Goal: Task Accomplishment & Management: Complete application form

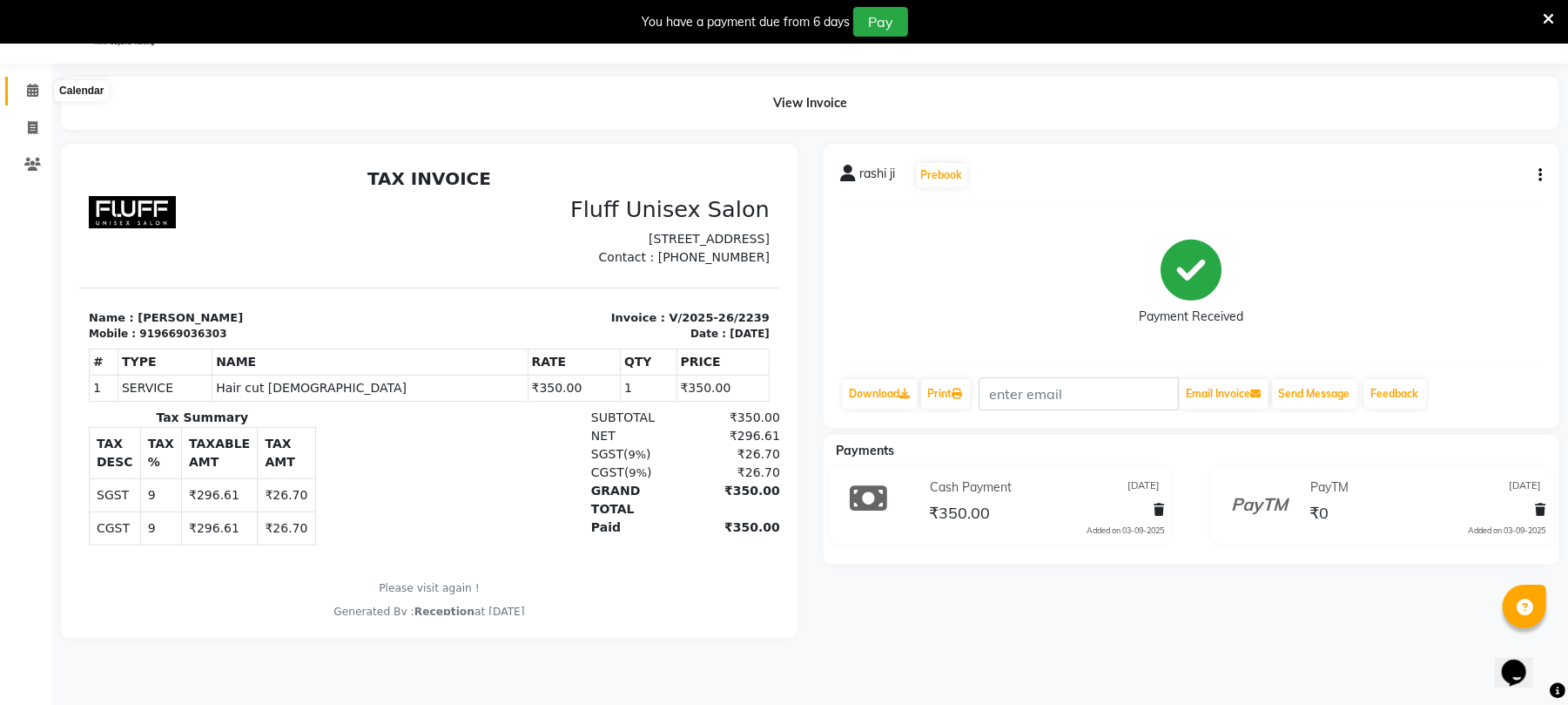
click at [29, 88] on icon at bounding box center [33, 89] width 12 height 13
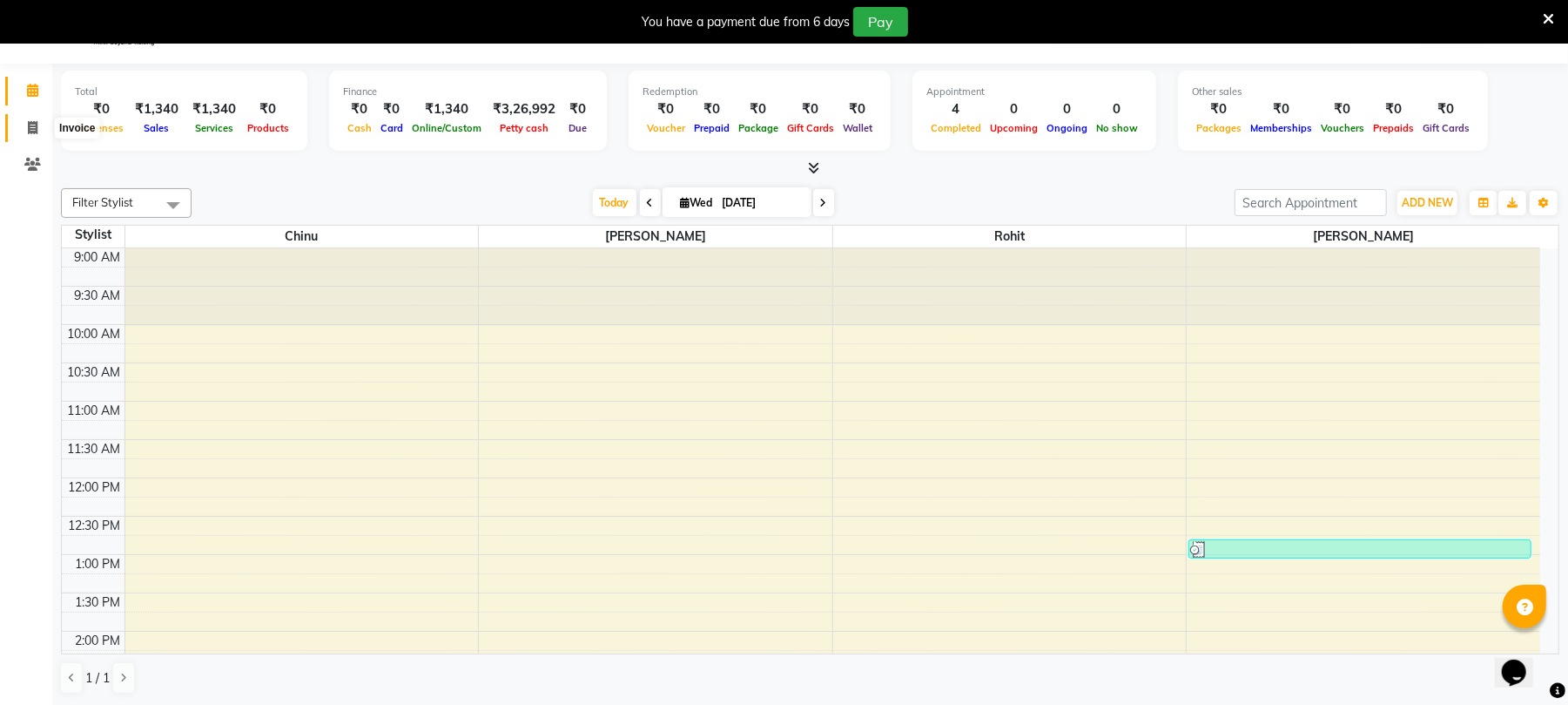
click at [24, 122] on span at bounding box center [32, 128] width 30 height 20
select select "service"
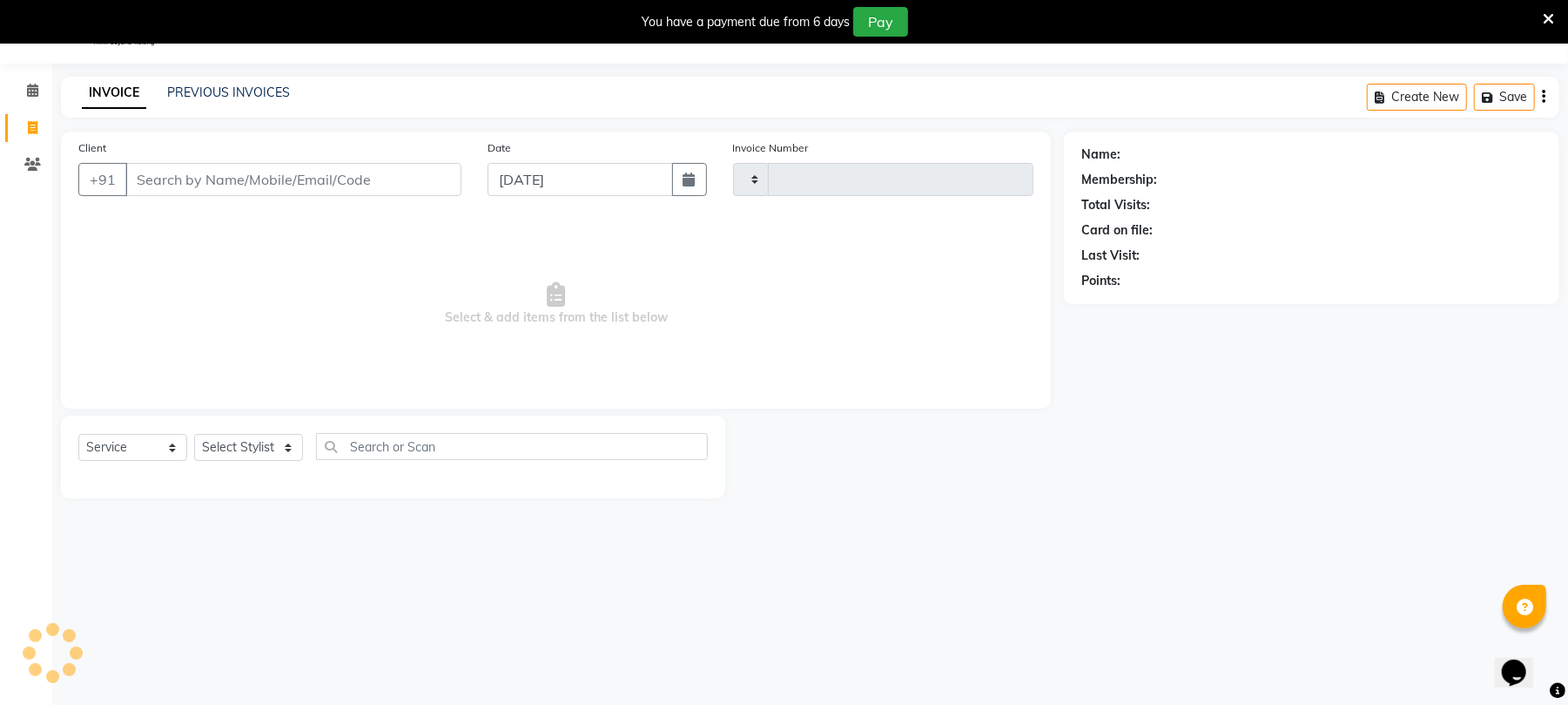
type input "2240"
select select "32"
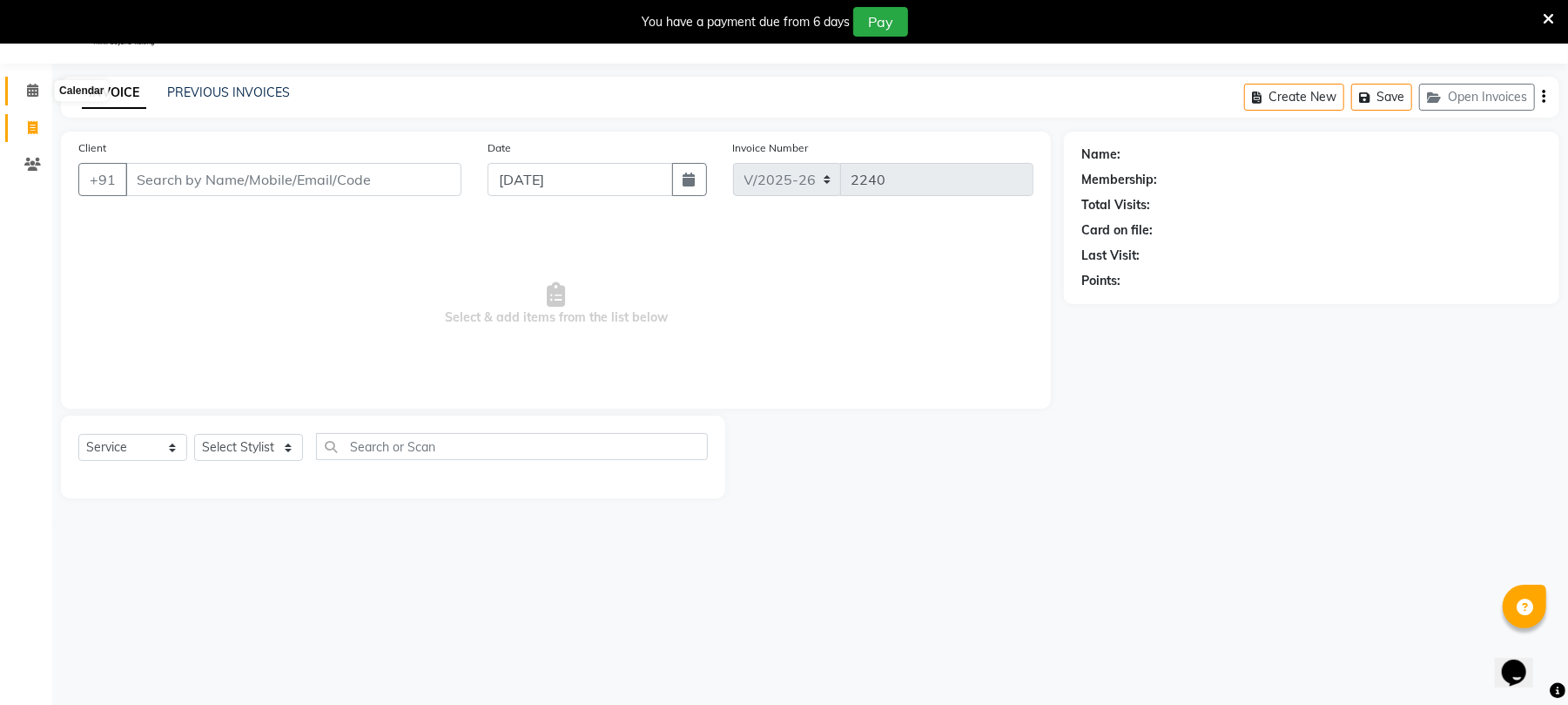
click at [35, 84] on icon at bounding box center [33, 89] width 12 height 13
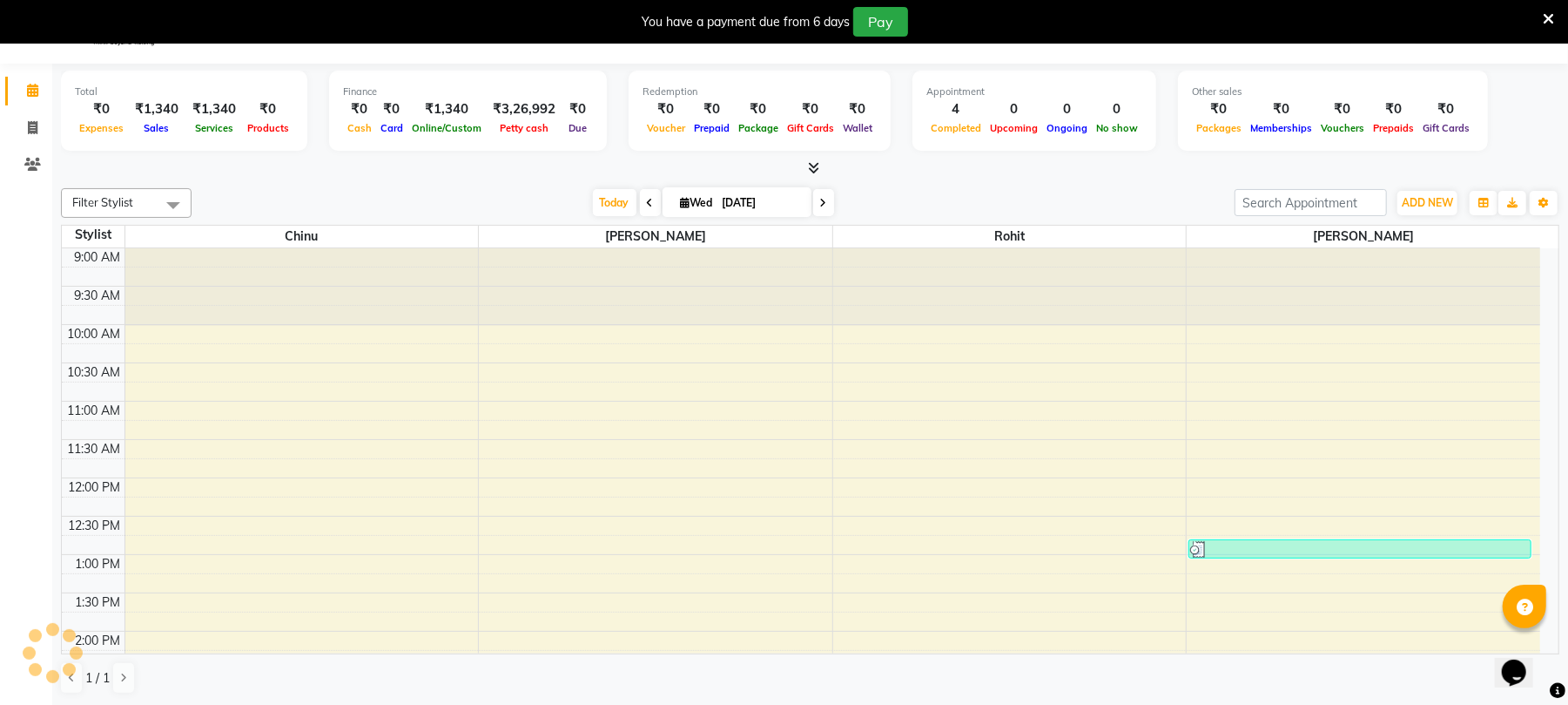
click at [647, 207] on icon at bounding box center [650, 203] width 7 height 11
type input "02-09-2025"
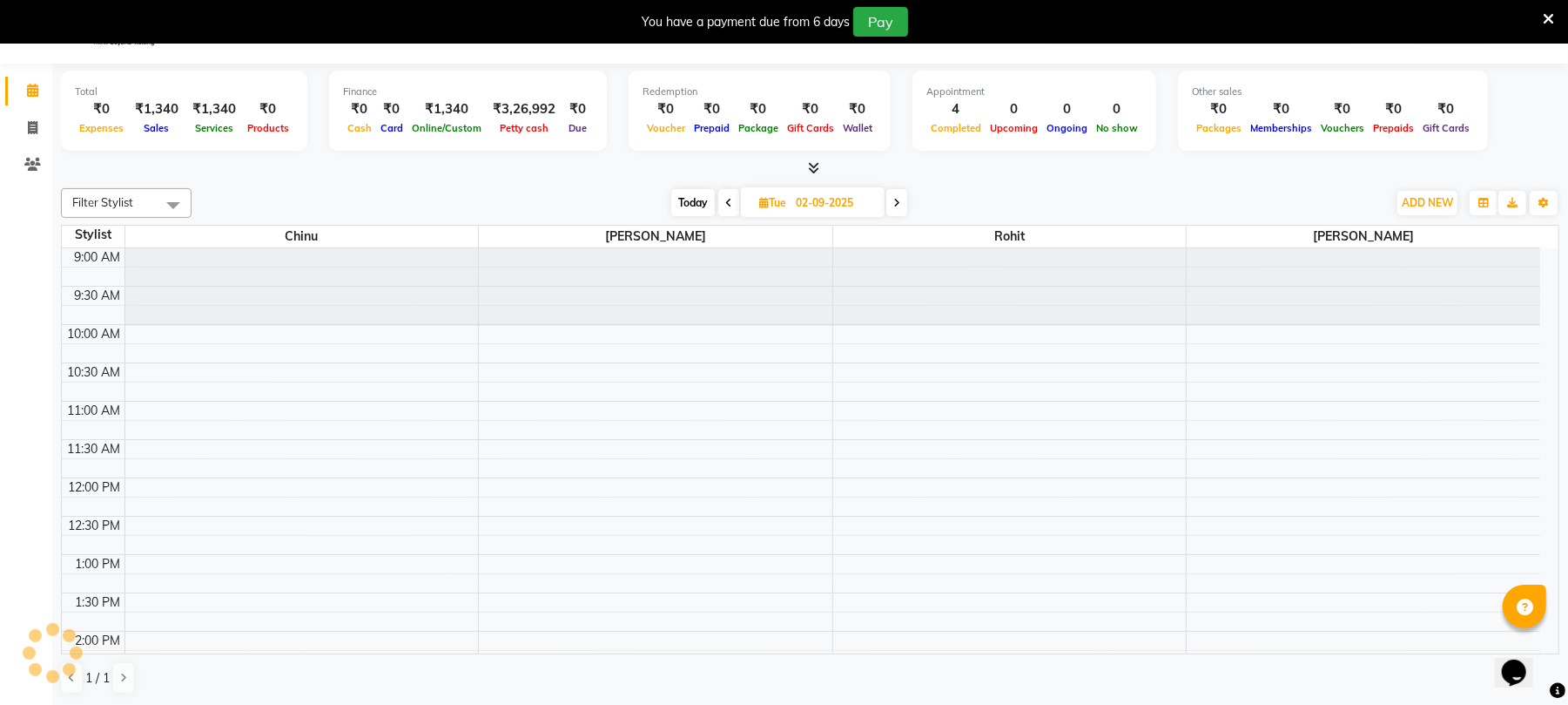
scroll to position [762, 0]
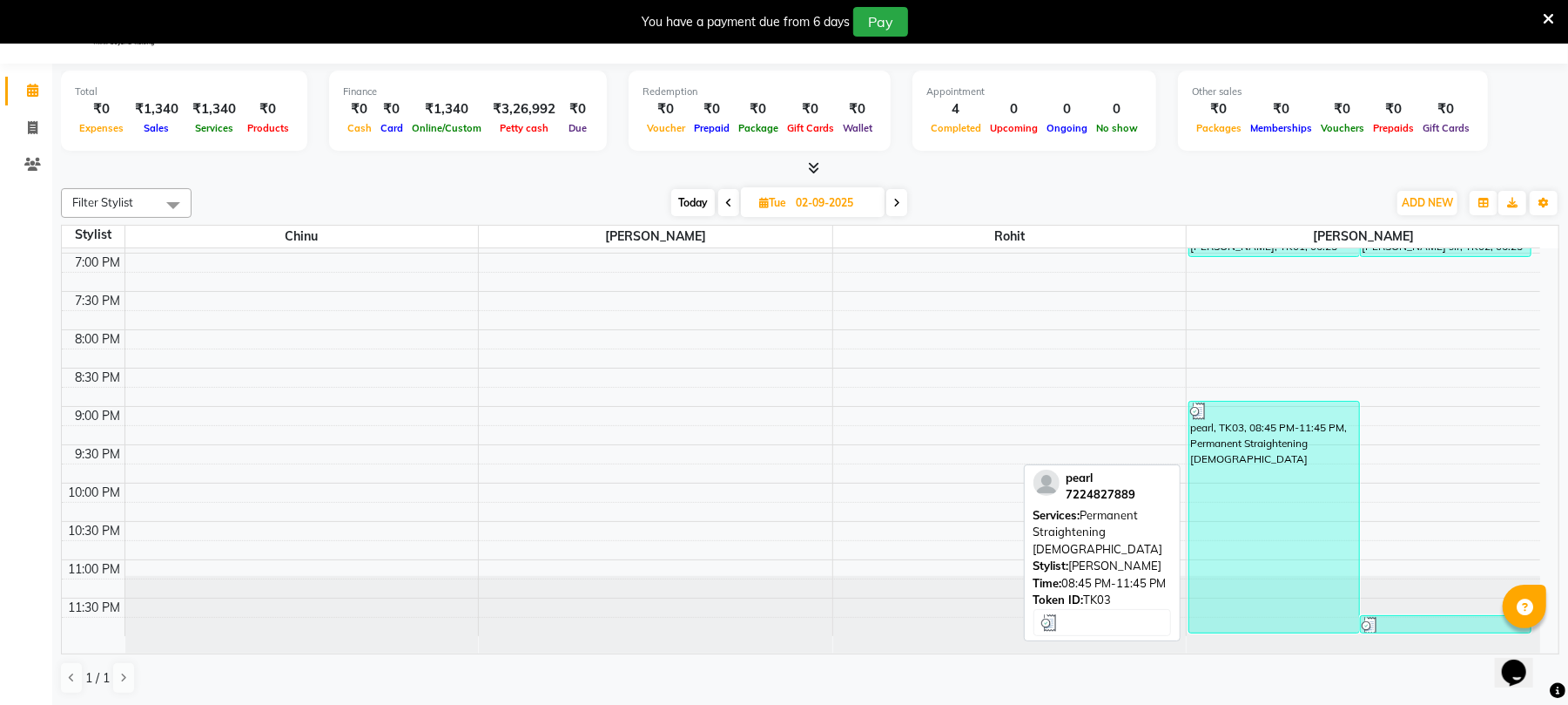
click at [1252, 468] on div "pearl, TK03, 08:45 PM-11:45 PM, Permanent Straightening [DEMOGRAPHIC_DATA]" at bounding box center [1274, 517] width 170 height 230
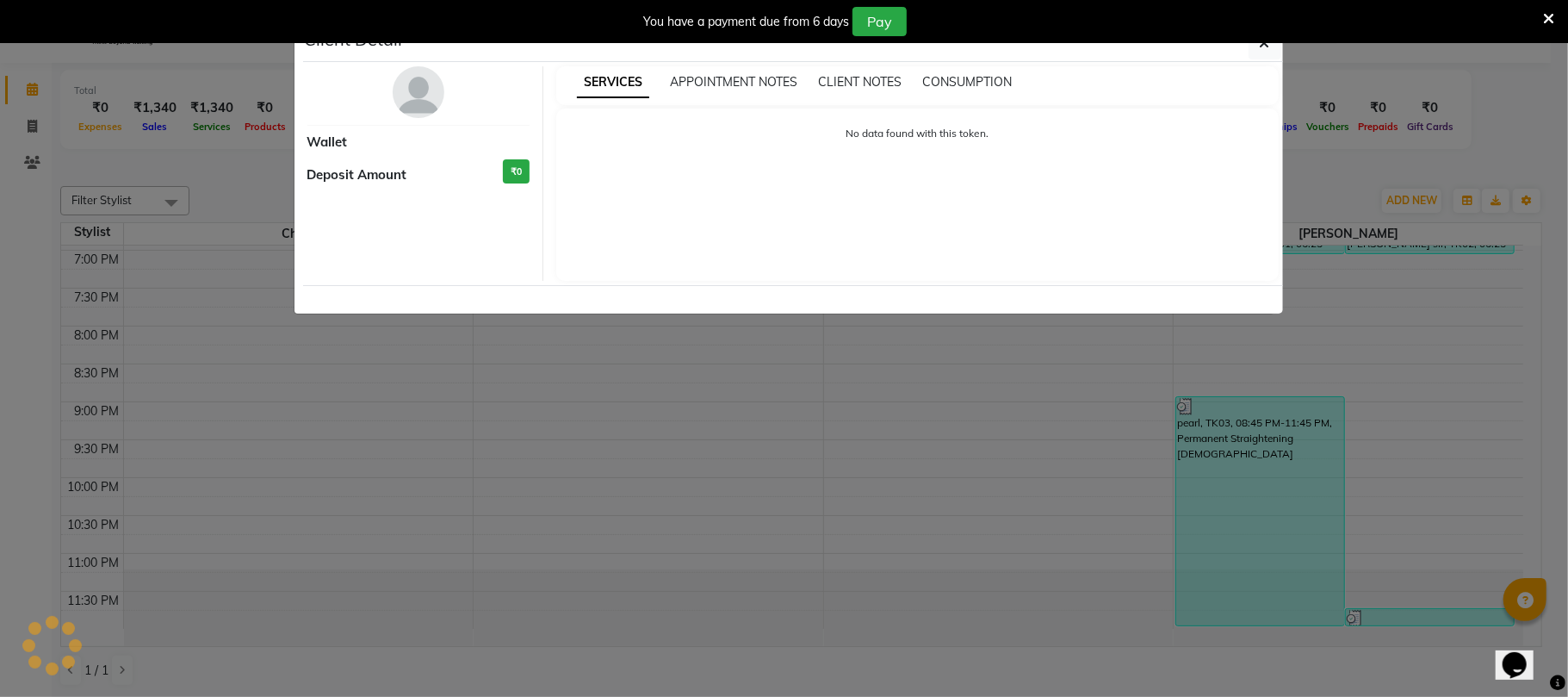
select select "3"
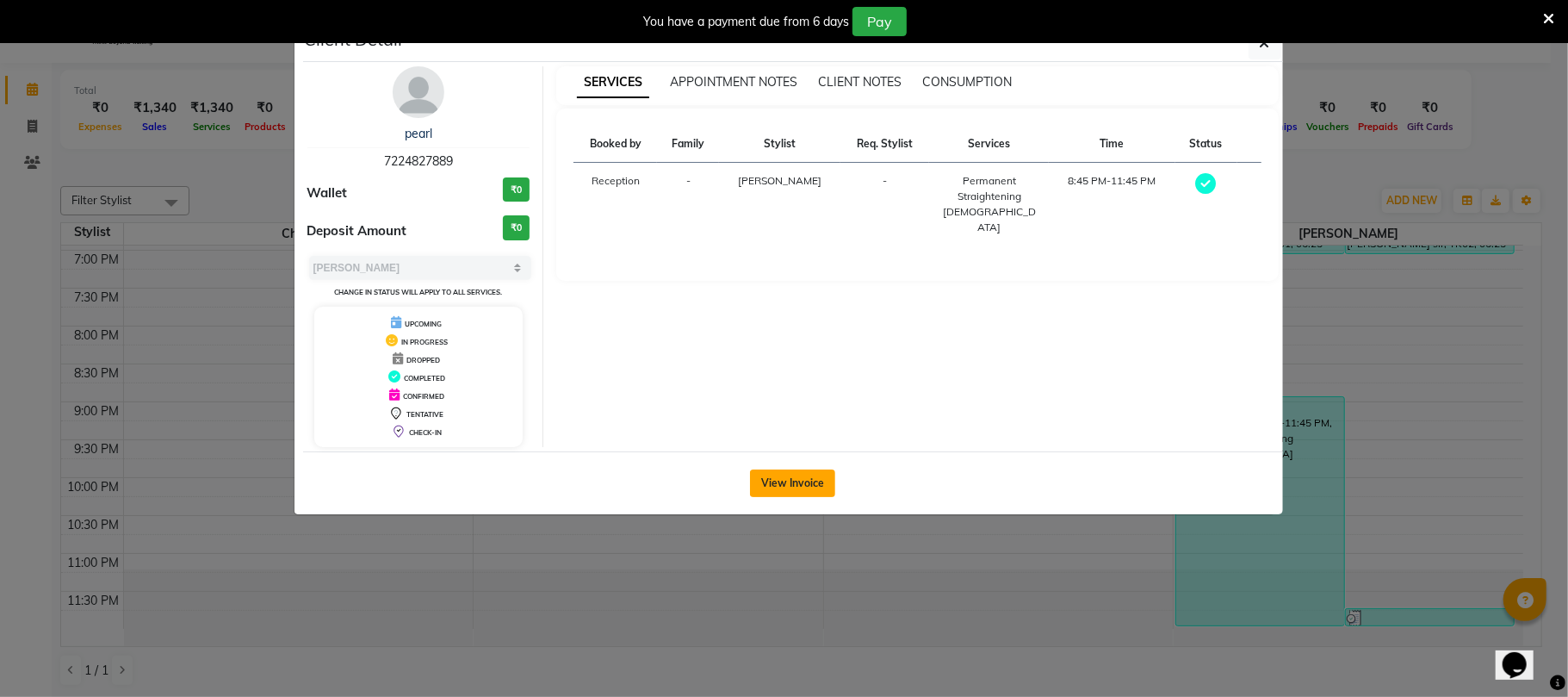
click at [799, 470] on button "View Invoice" at bounding box center [793, 483] width 85 height 27
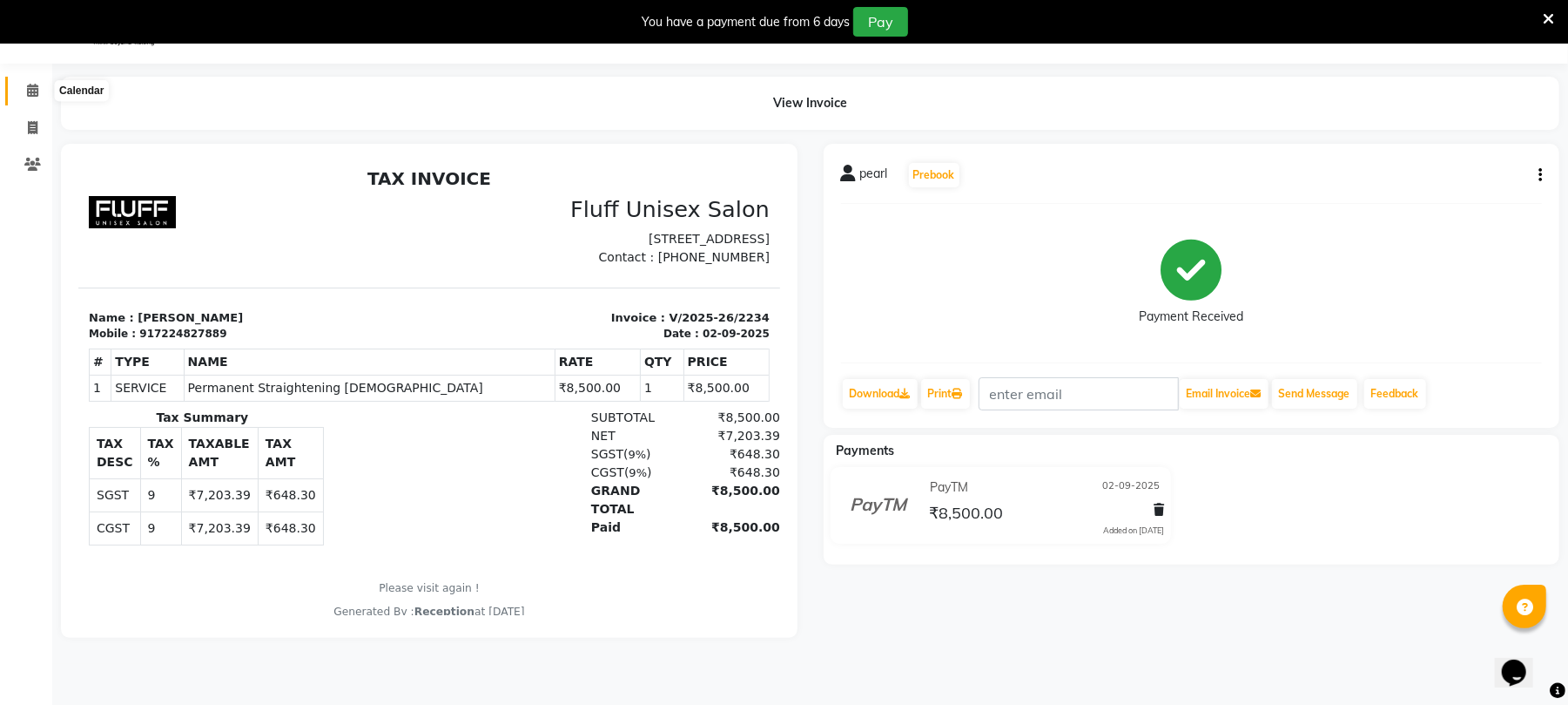
click at [28, 87] on icon at bounding box center [33, 89] width 12 height 13
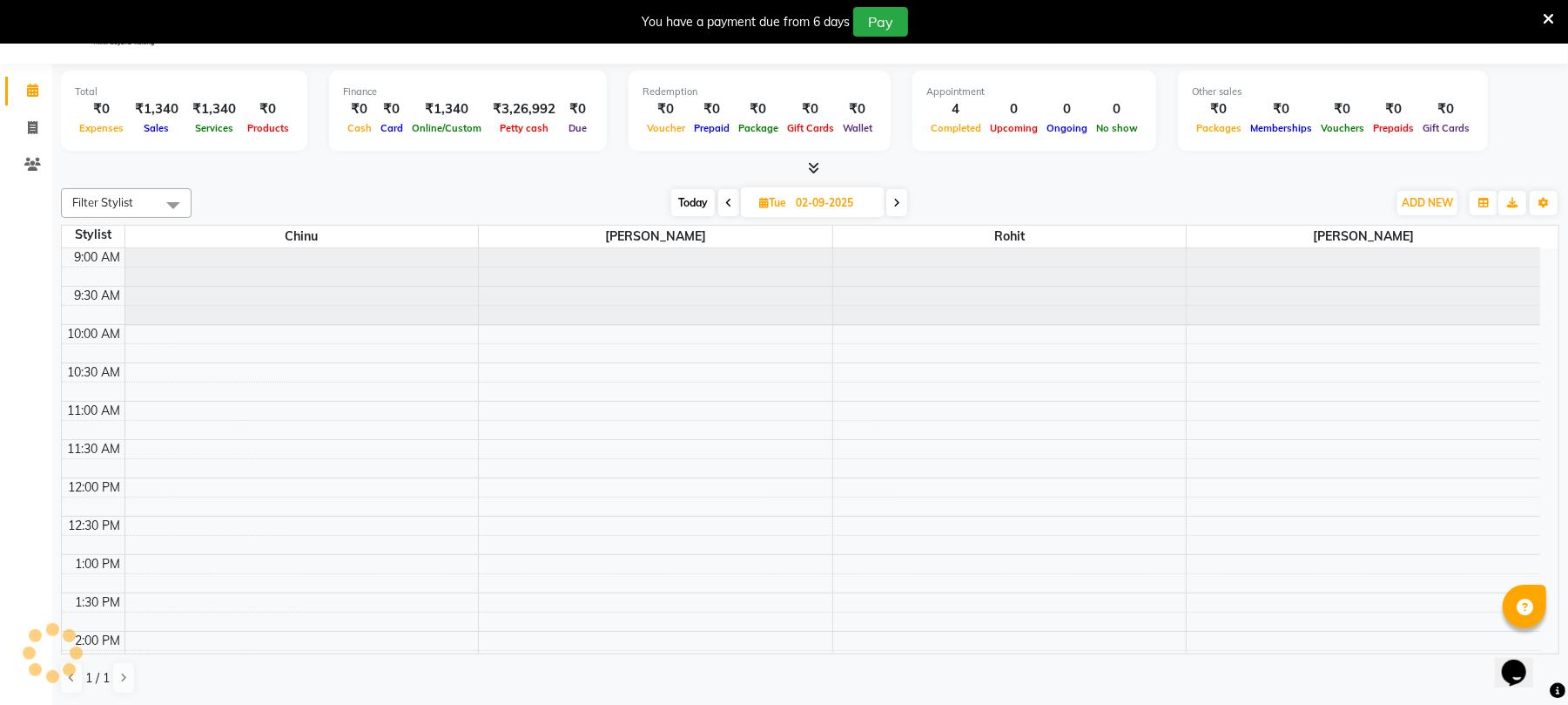
scroll to position [729, 0]
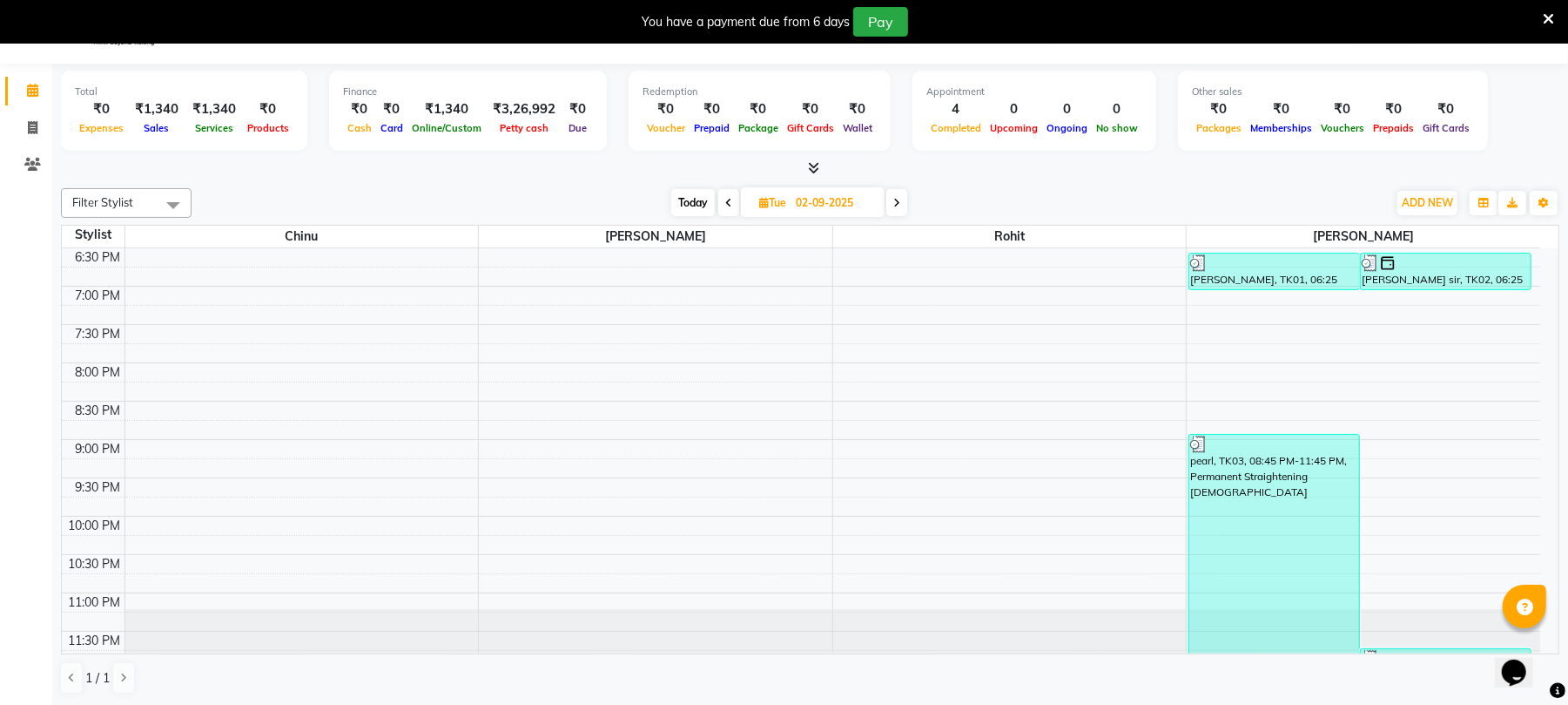
click at [899, 207] on span at bounding box center [896, 203] width 21 height 27
type input "[DATE]"
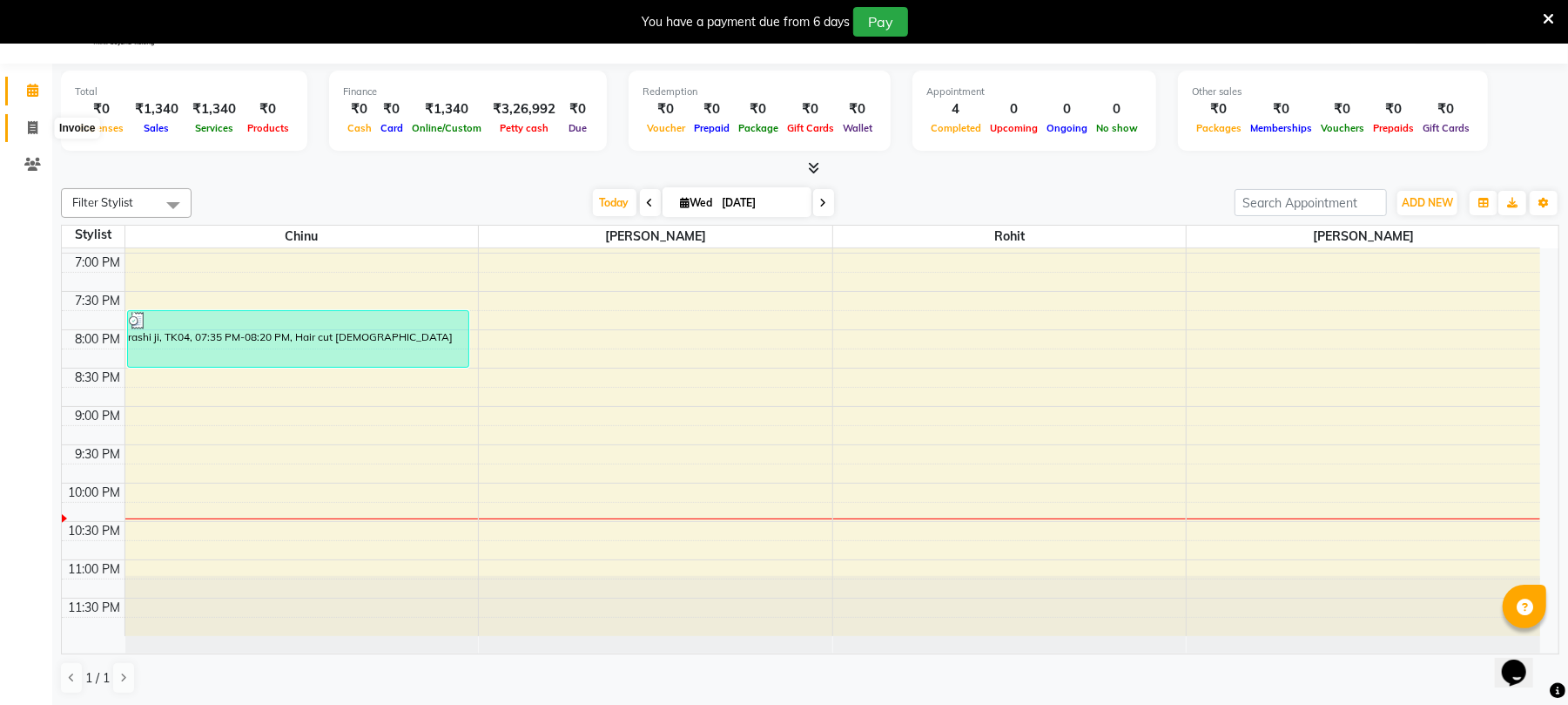
click at [31, 122] on icon at bounding box center [32, 126] width 10 height 13
select select "service"
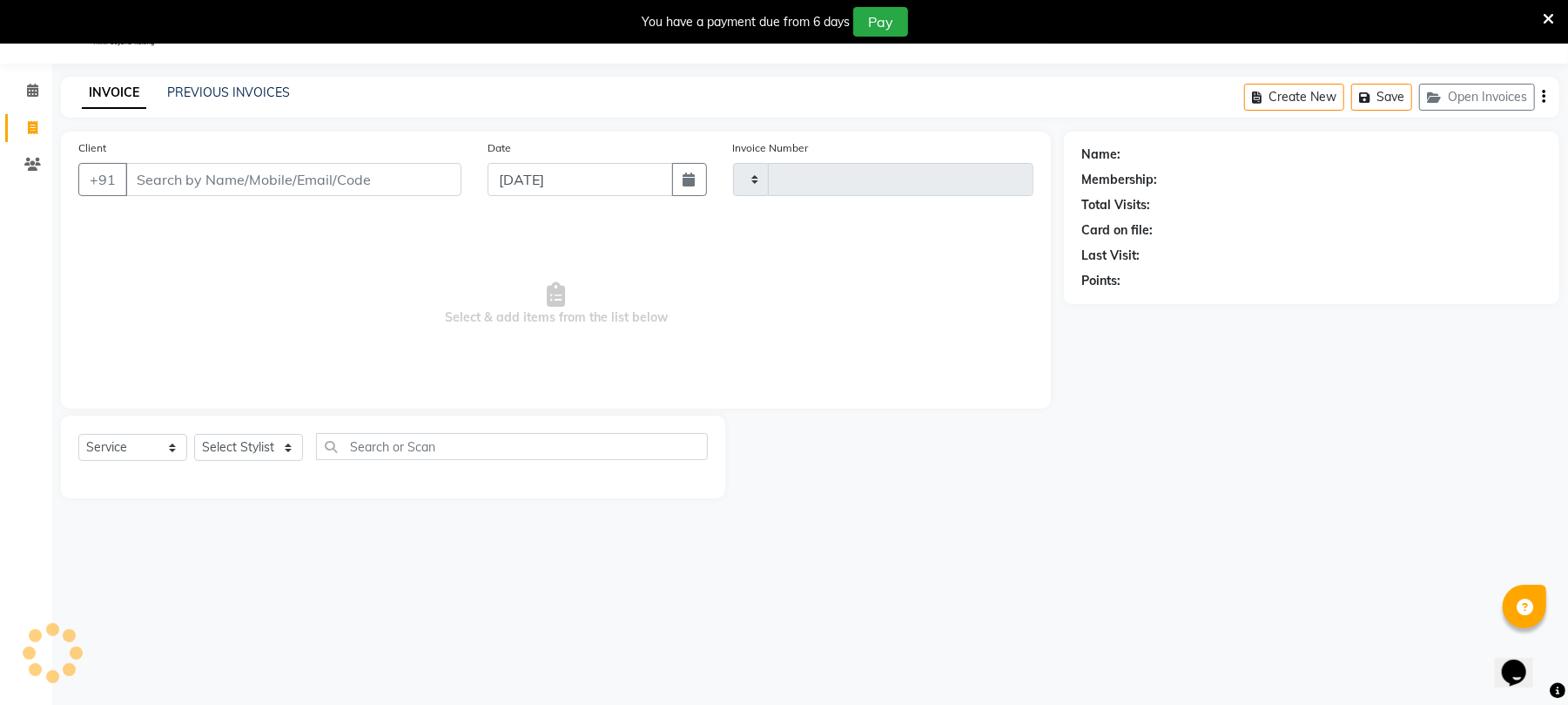
type input "2240"
select select "32"
click at [354, 181] on input "Client" at bounding box center [293, 179] width 336 height 33
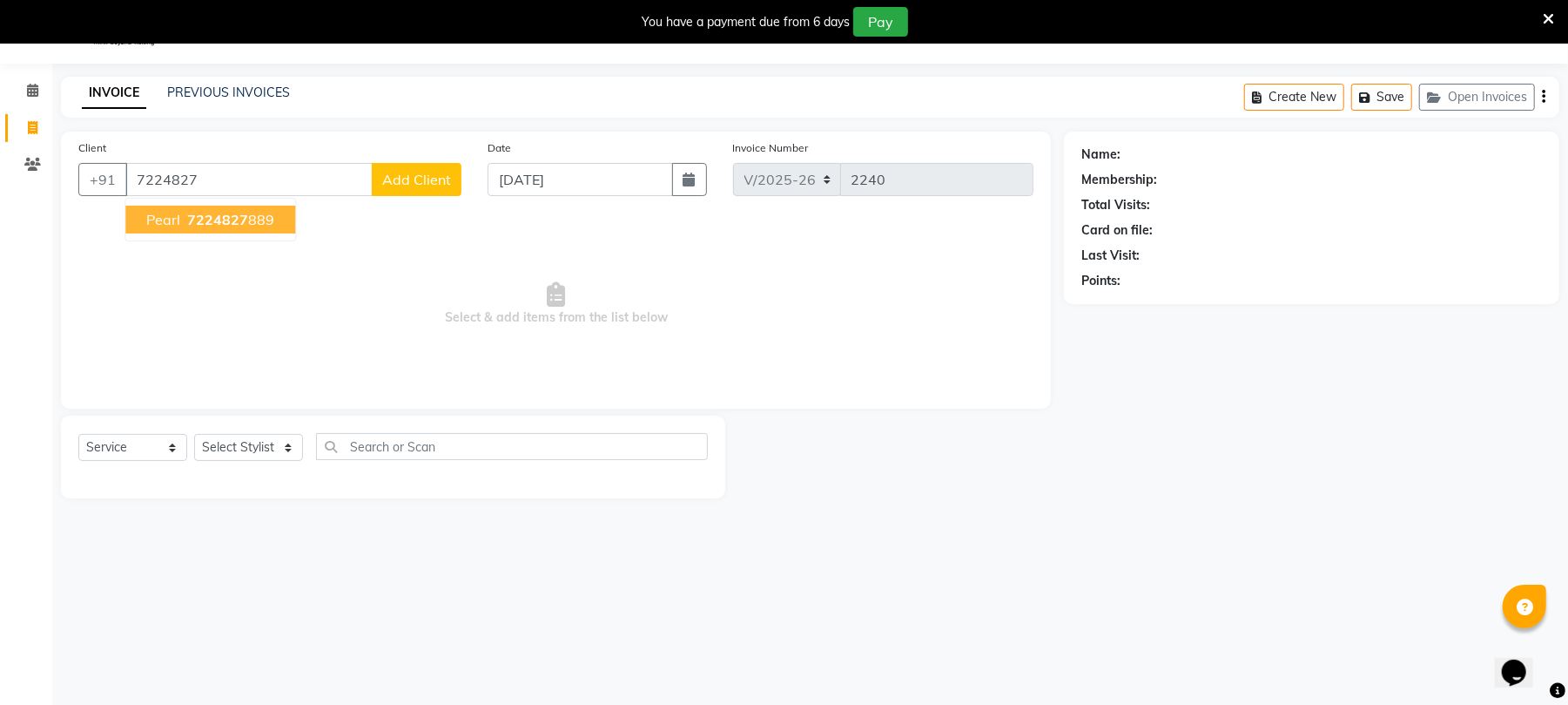
click at [253, 213] on ngb-highlight "7224827 889" at bounding box center [228, 220] width 90 height 18
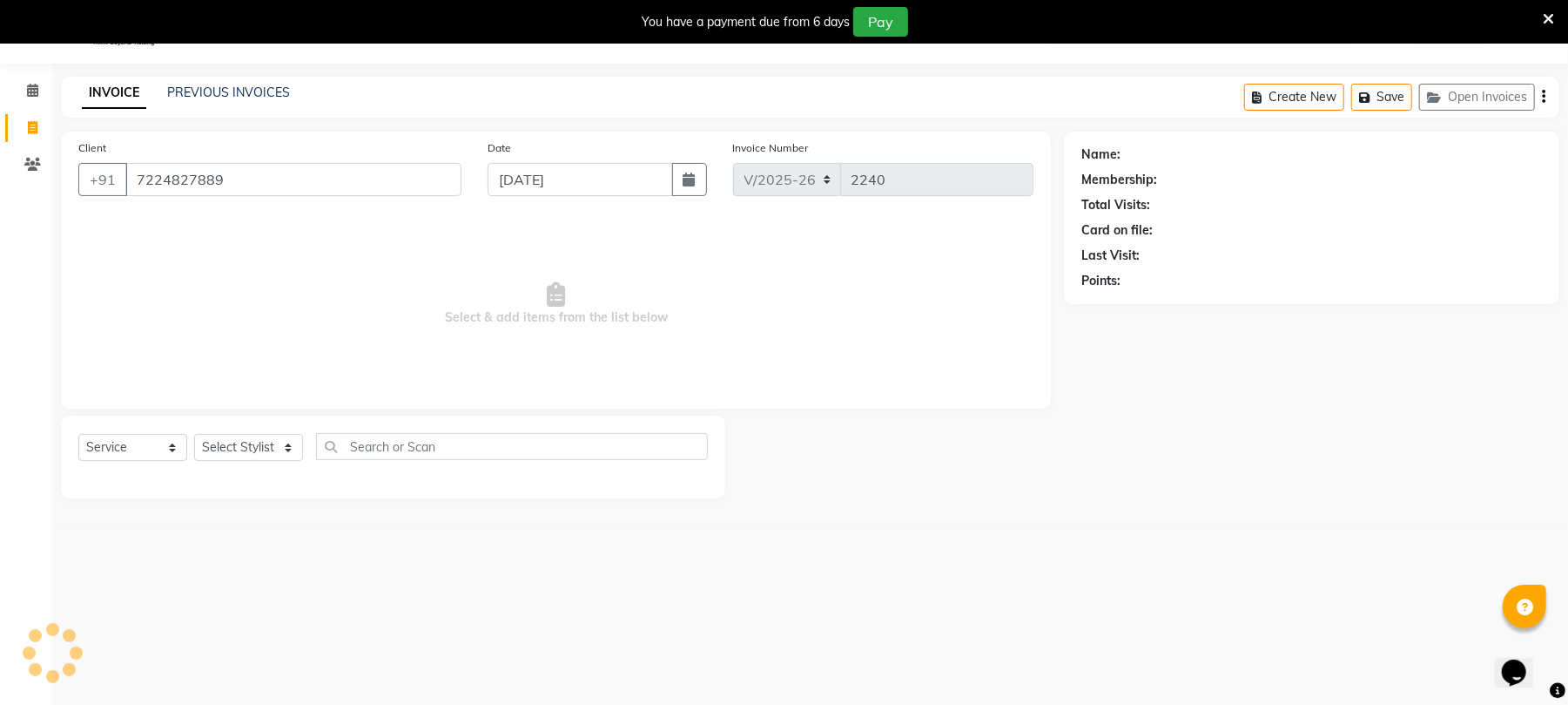
type input "7224827889"
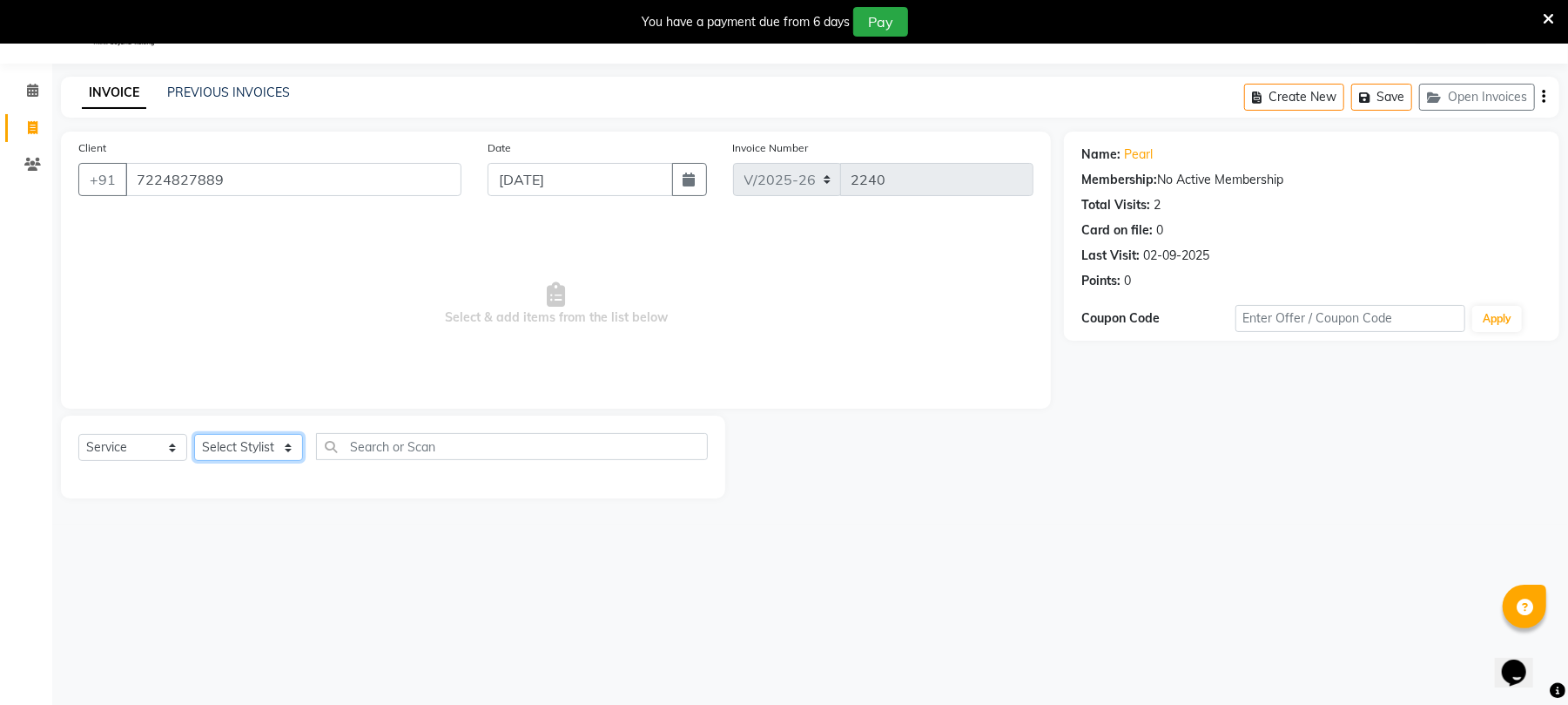
click at [260, 446] on select "Select Stylist Chinu [PERSON_NAME] Reception Rohit" at bounding box center [248, 447] width 109 height 27
select select "43283"
click at [194, 433] on select "Select Stylist Chinu [PERSON_NAME] Reception Rohit" at bounding box center [248, 447] width 109 height 27
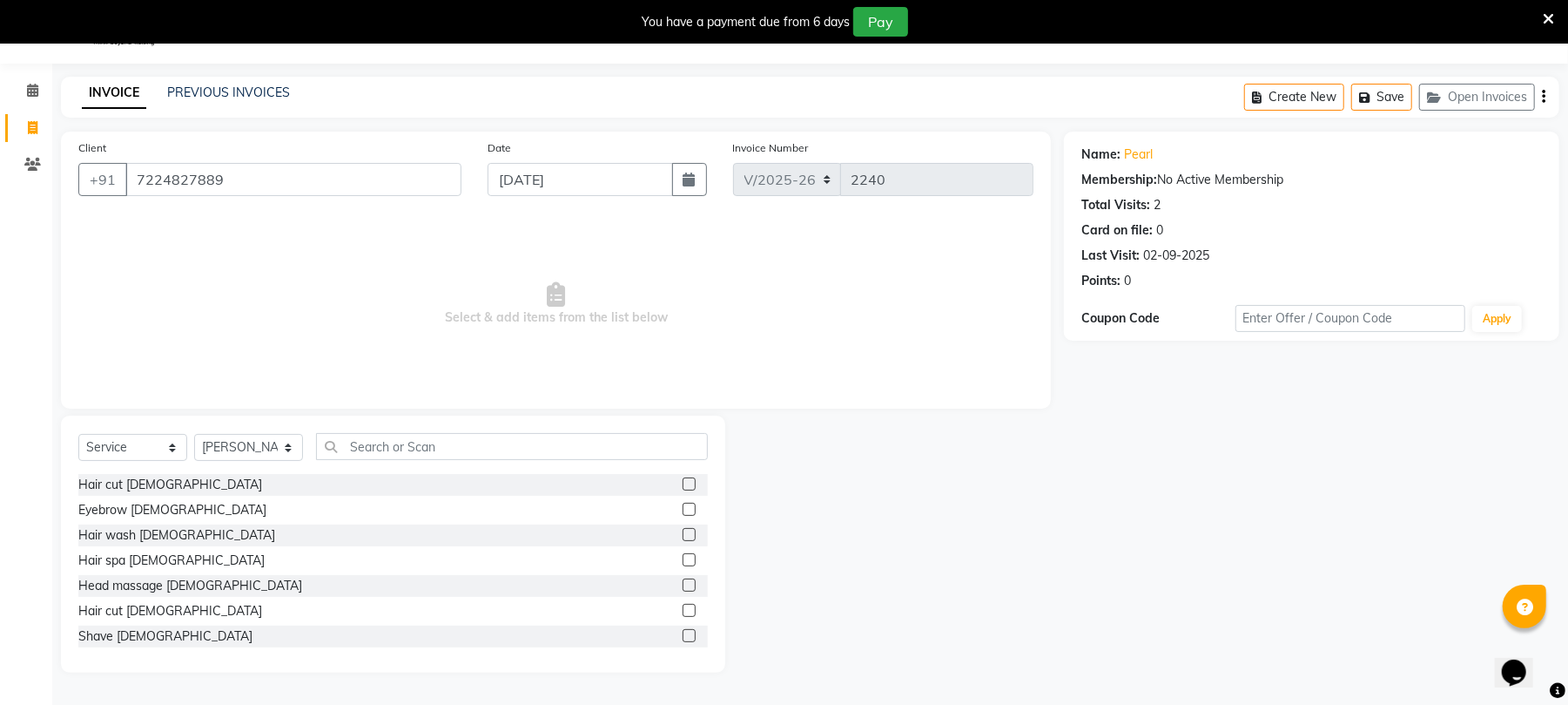
click at [683, 610] on label at bounding box center [689, 610] width 13 height 13
click at [683, 610] on input "checkbox" at bounding box center [689, 611] width 12 height 12
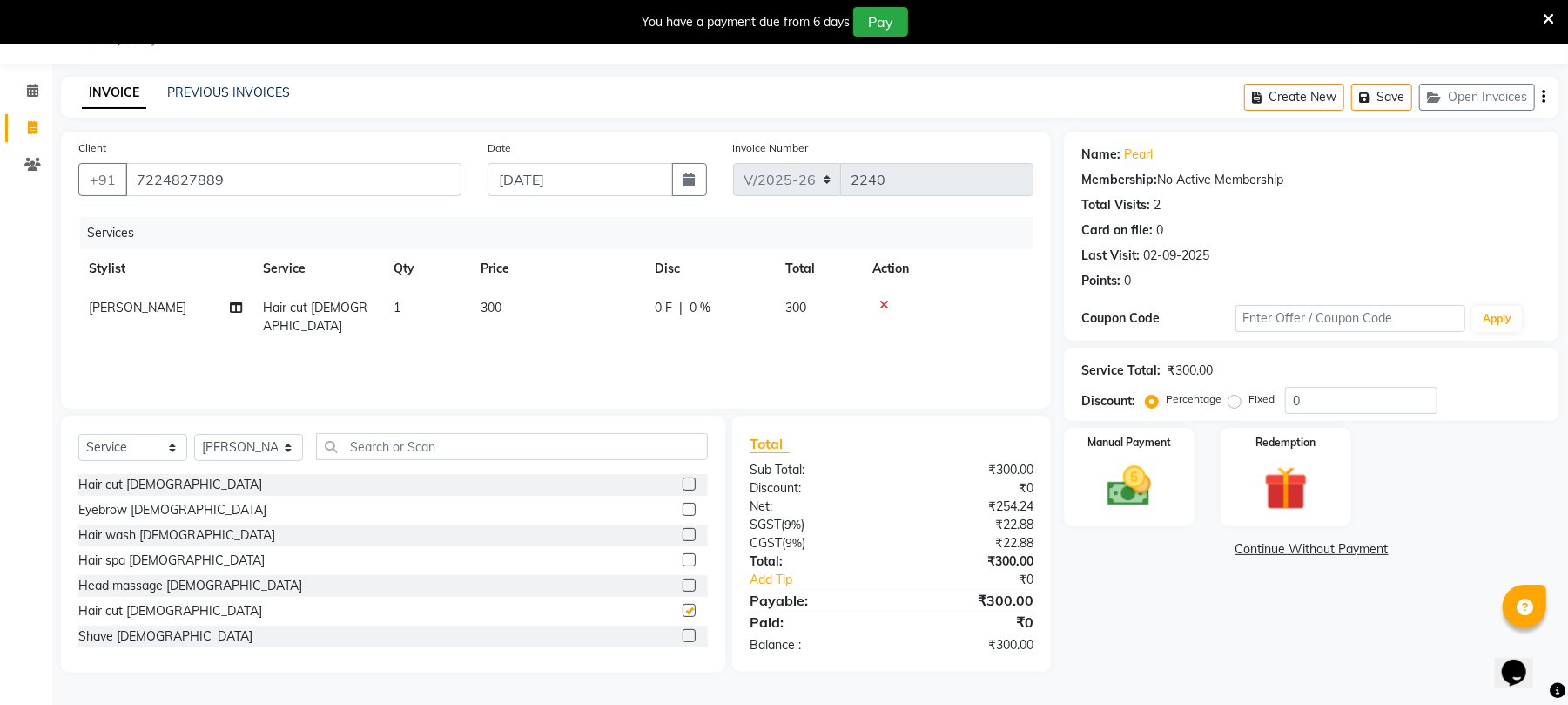
checkbox input "false"
click at [886, 307] on icon at bounding box center [884, 305] width 10 height 12
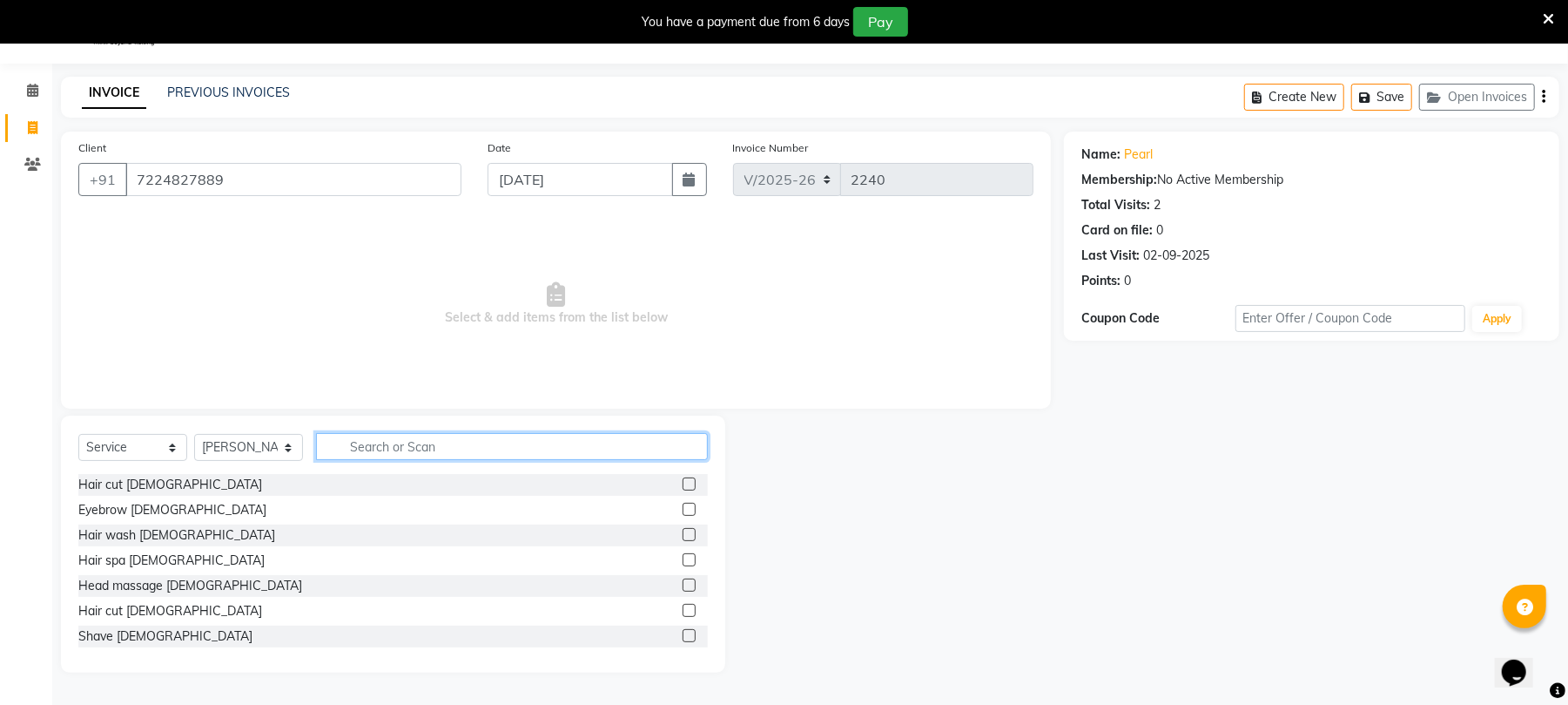
click at [533, 450] on input "text" at bounding box center [513, 447] width 392 height 27
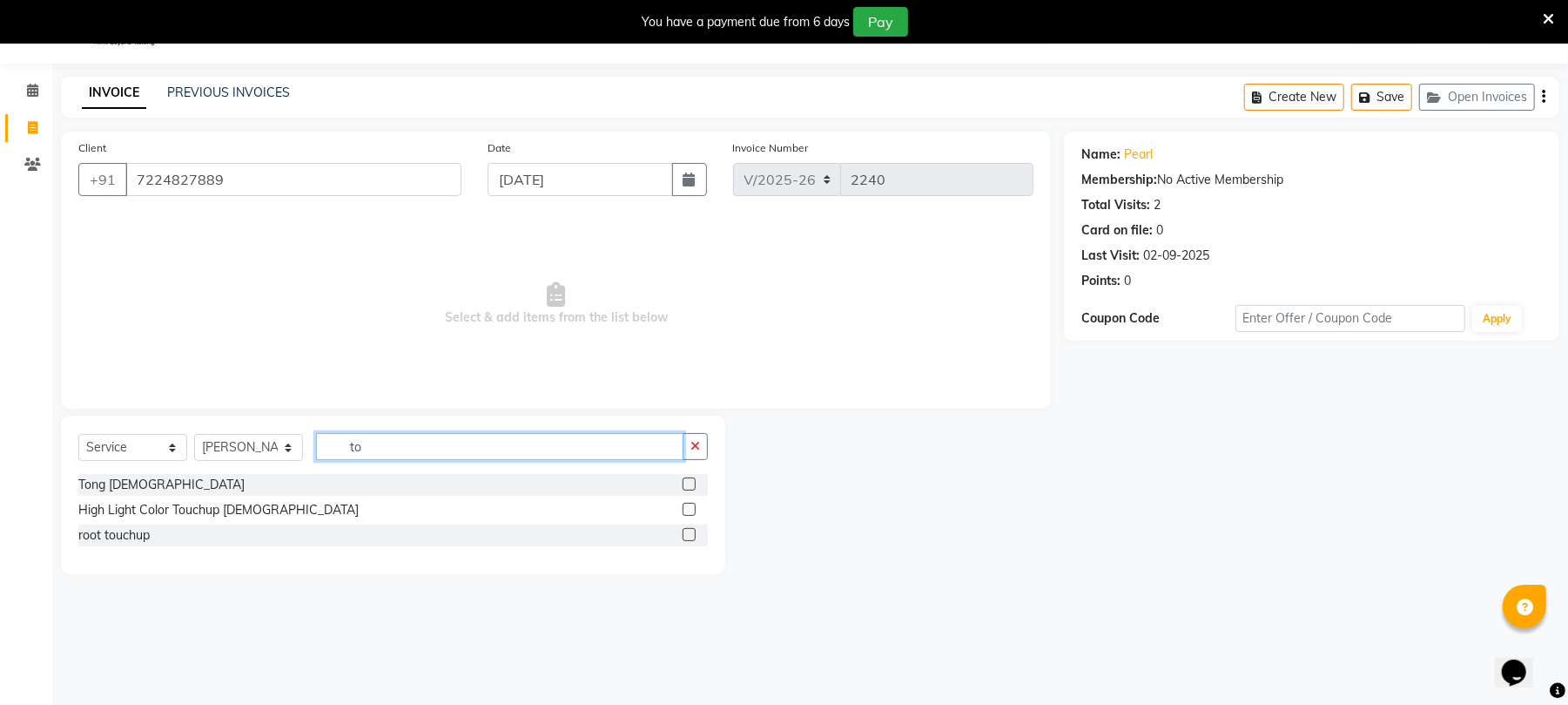
type input "to"
click at [691, 536] on label at bounding box center [689, 533] width 13 height 13
click at [691, 536] on input "checkbox" at bounding box center [689, 535] width 12 height 12
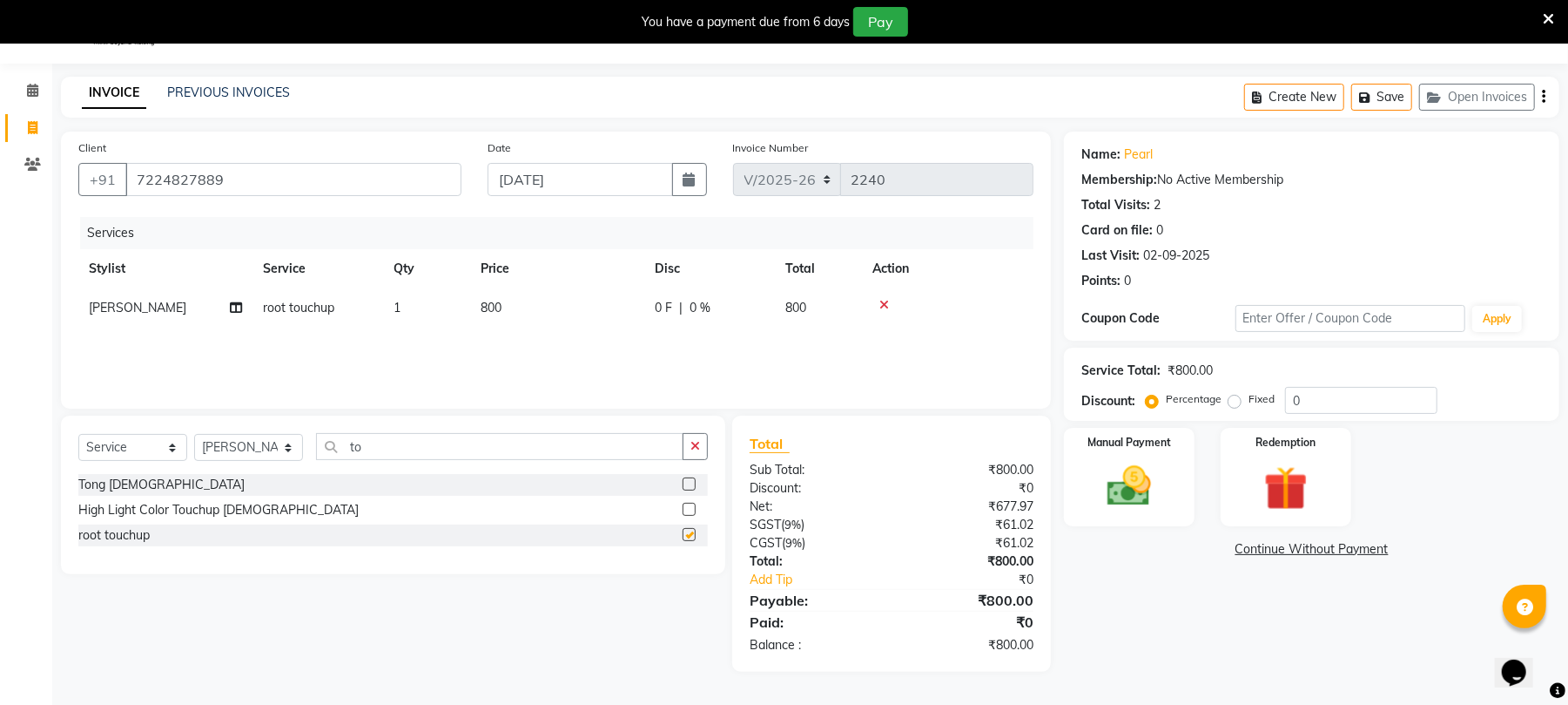
checkbox input "false"
click at [126, 433] on select "Select Service Product Membership Package Voucher Prepaid Gift Card" at bounding box center [132, 447] width 109 height 27
select select "product"
click at [78, 433] on select "Select Service Product Membership Package Voucher Prepaid Gift Card" at bounding box center [132, 447] width 109 height 27
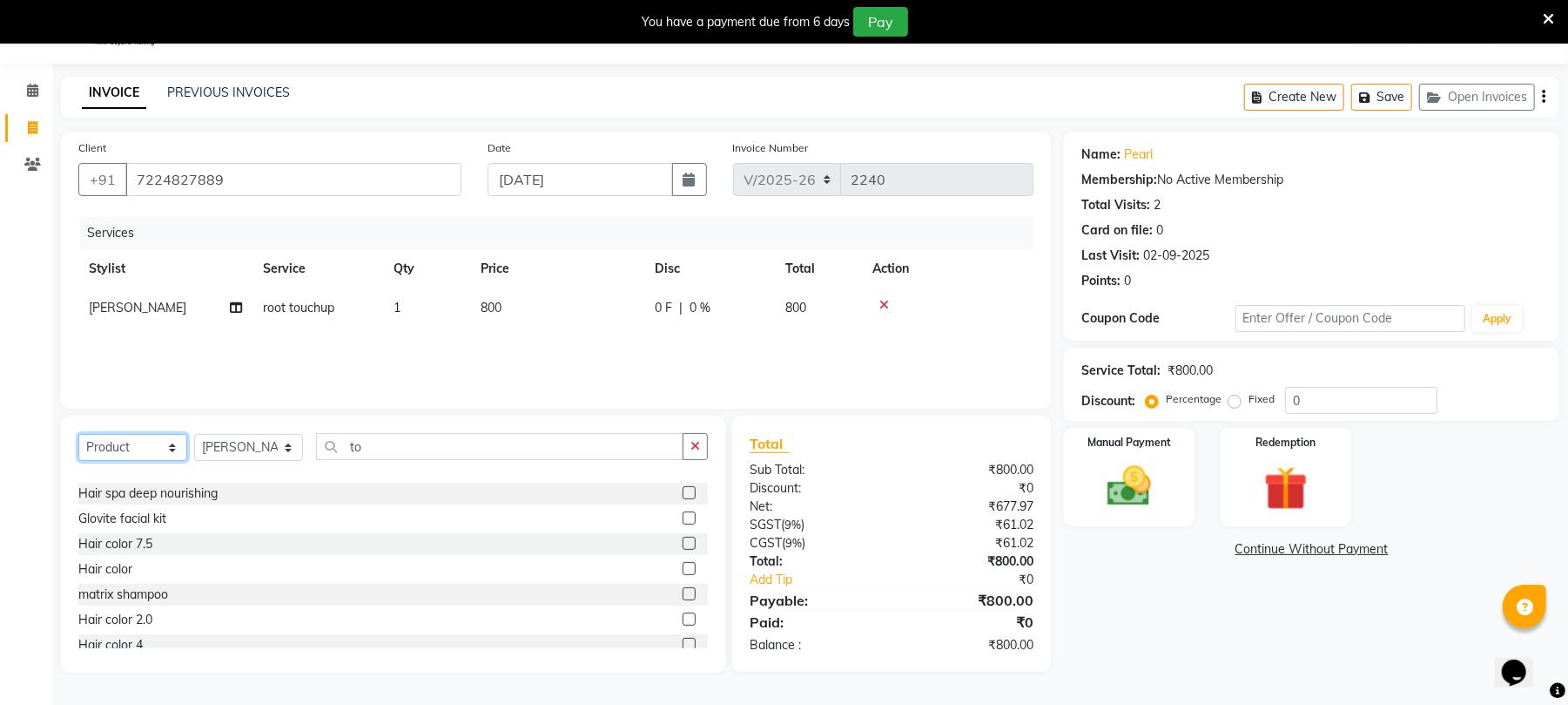
scroll to position [354, 0]
click at [683, 587] on label at bounding box center [689, 584] width 13 height 13
click at [683, 587] on input "checkbox" at bounding box center [689, 586] width 12 height 12
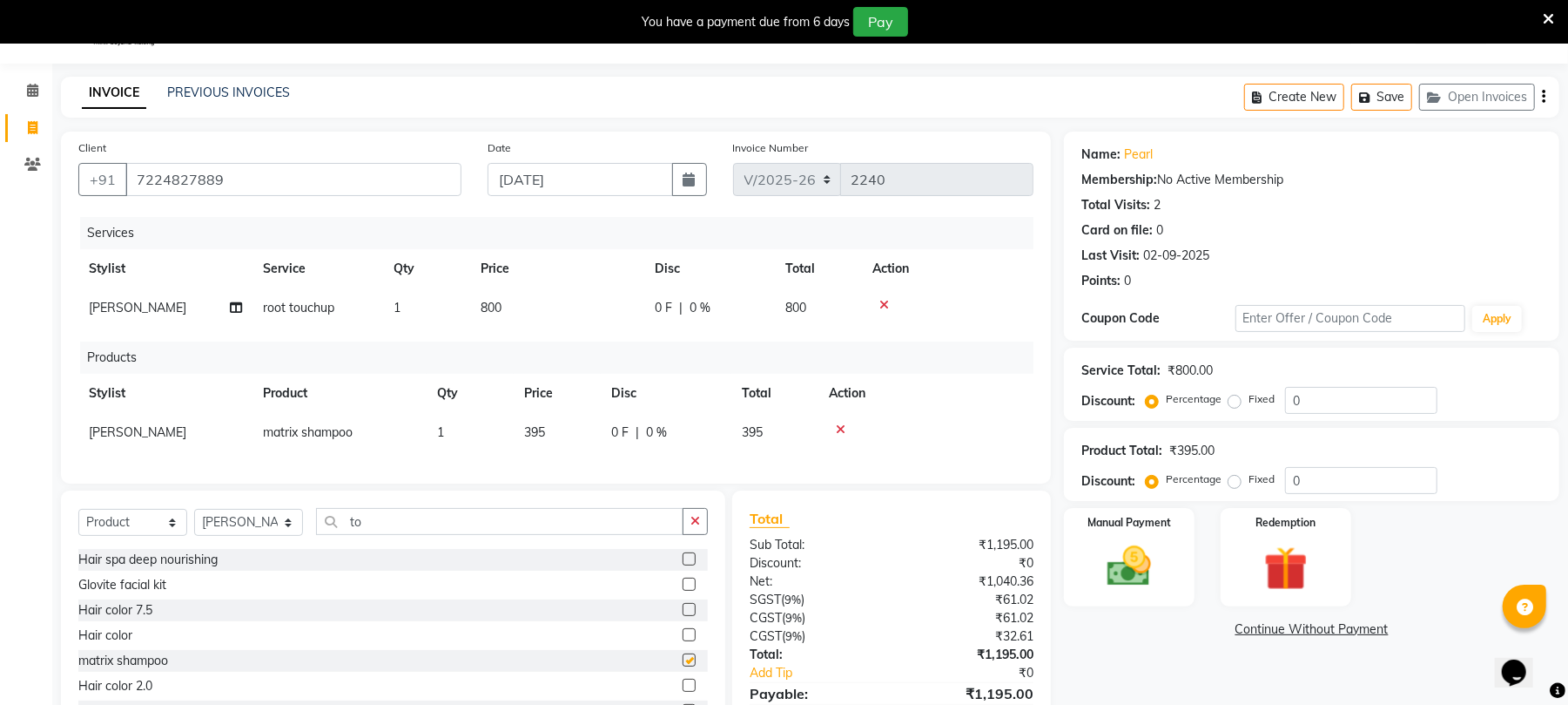
checkbox input "false"
click at [561, 428] on td "395" at bounding box center [557, 432] width 87 height 39
select select "43283"
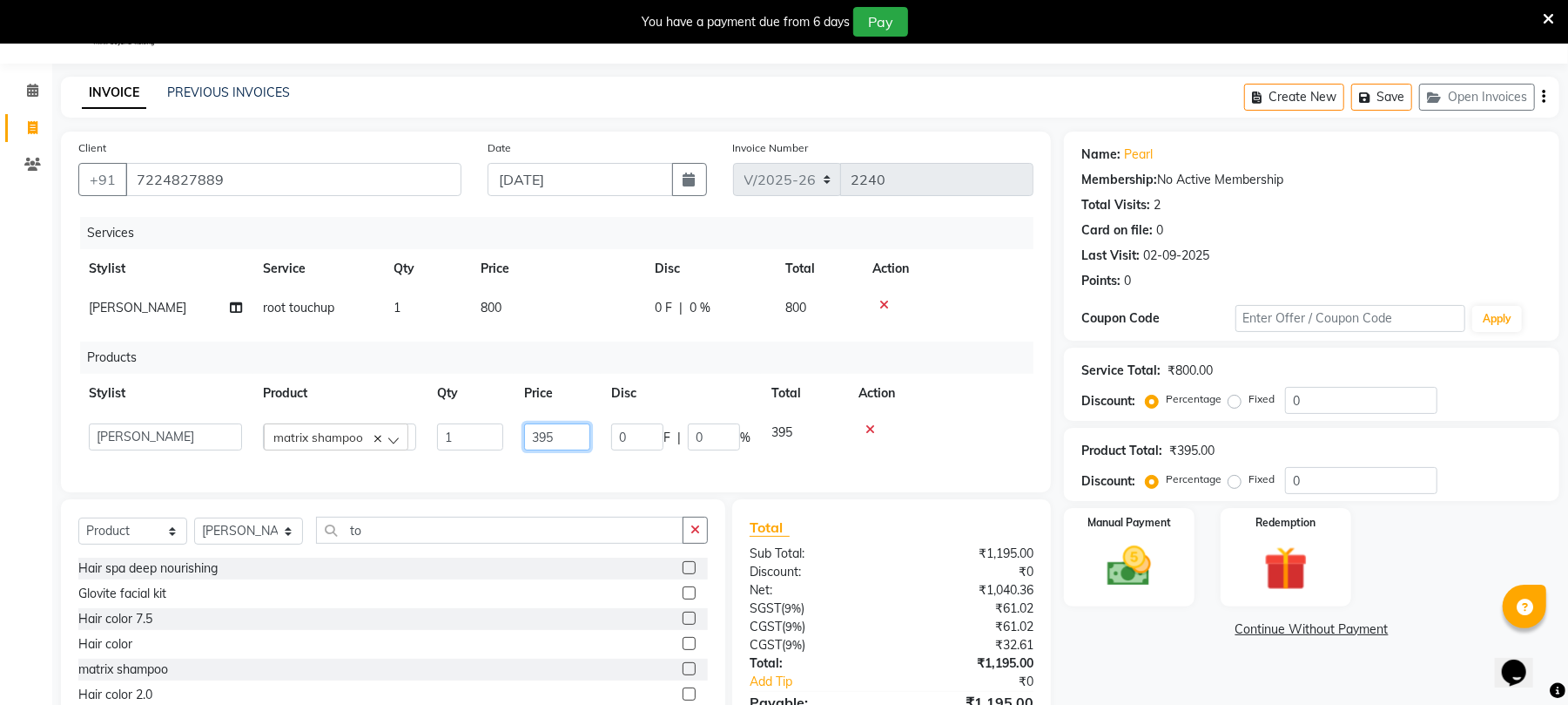
click at [586, 439] on input "395" at bounding box center [558, 437] width 67 height 27
type input "3"
type input "1500"
click at [1128, 568] on img at bounding box center [1129, 567] width 74 height 53
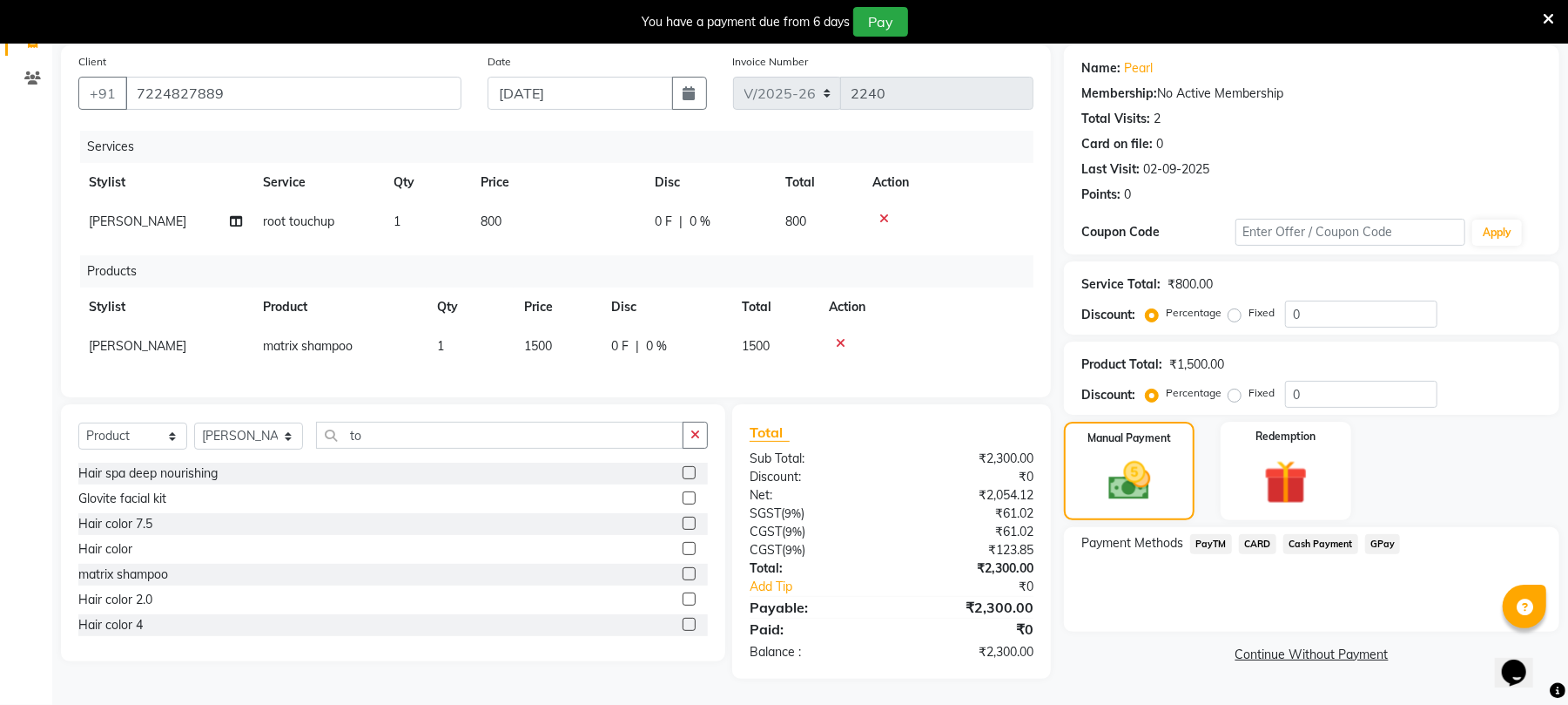
scroll to position [147, 0]
click at [1213, 534] on span "PayTM" at bounding box center [1211, 544] width 42 height 20
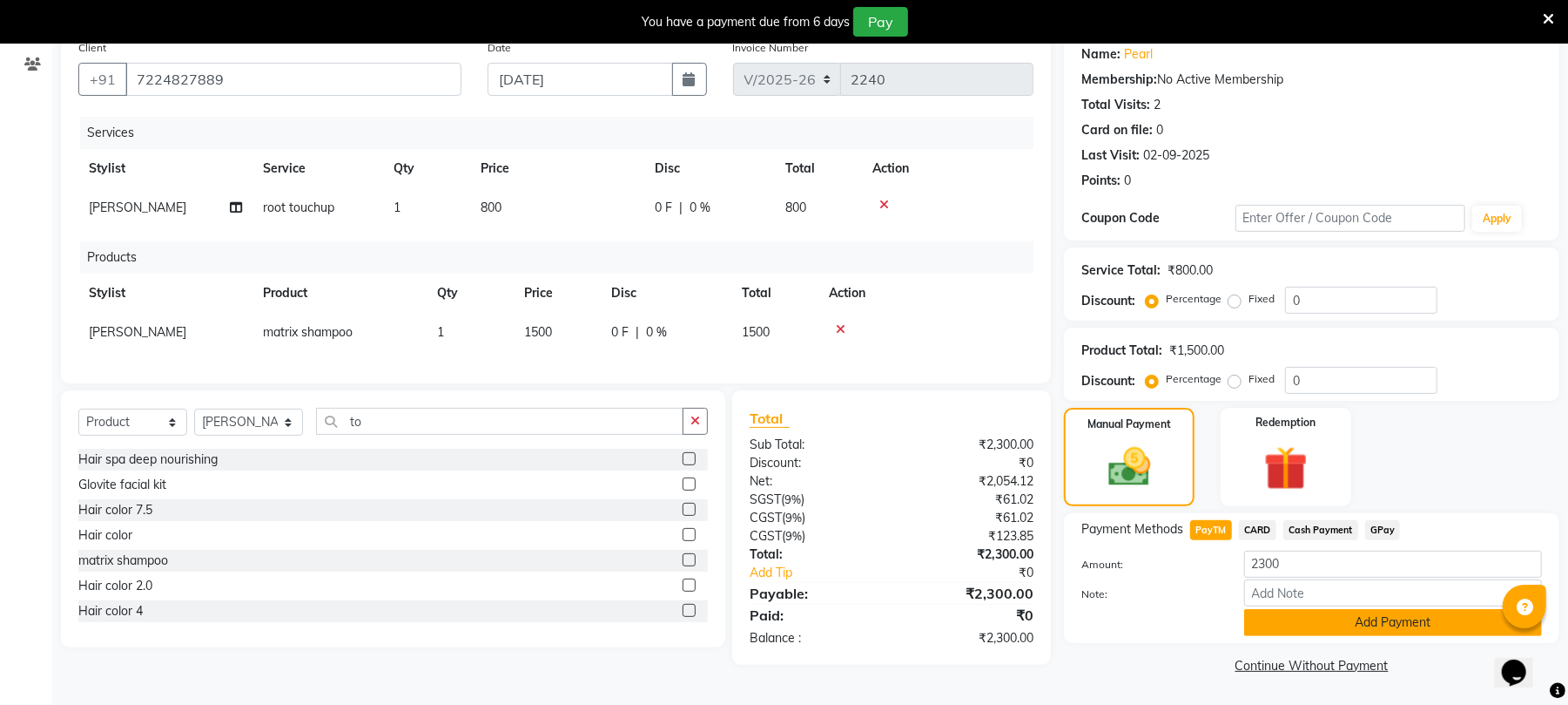
click at [1373, 629] on button "Add Payment" at bounding box center [1394, 623] width 298 height 27
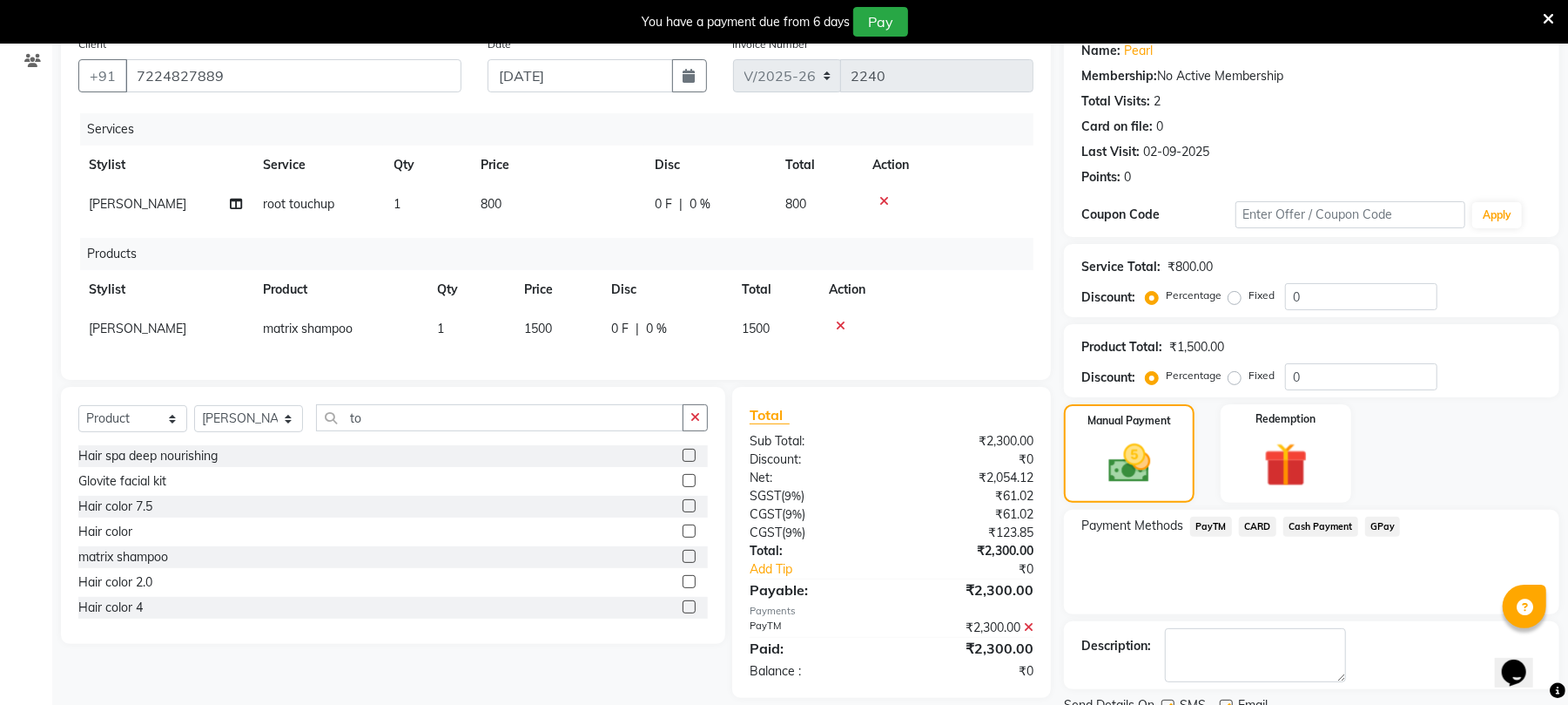
scroll to position [218, 0]
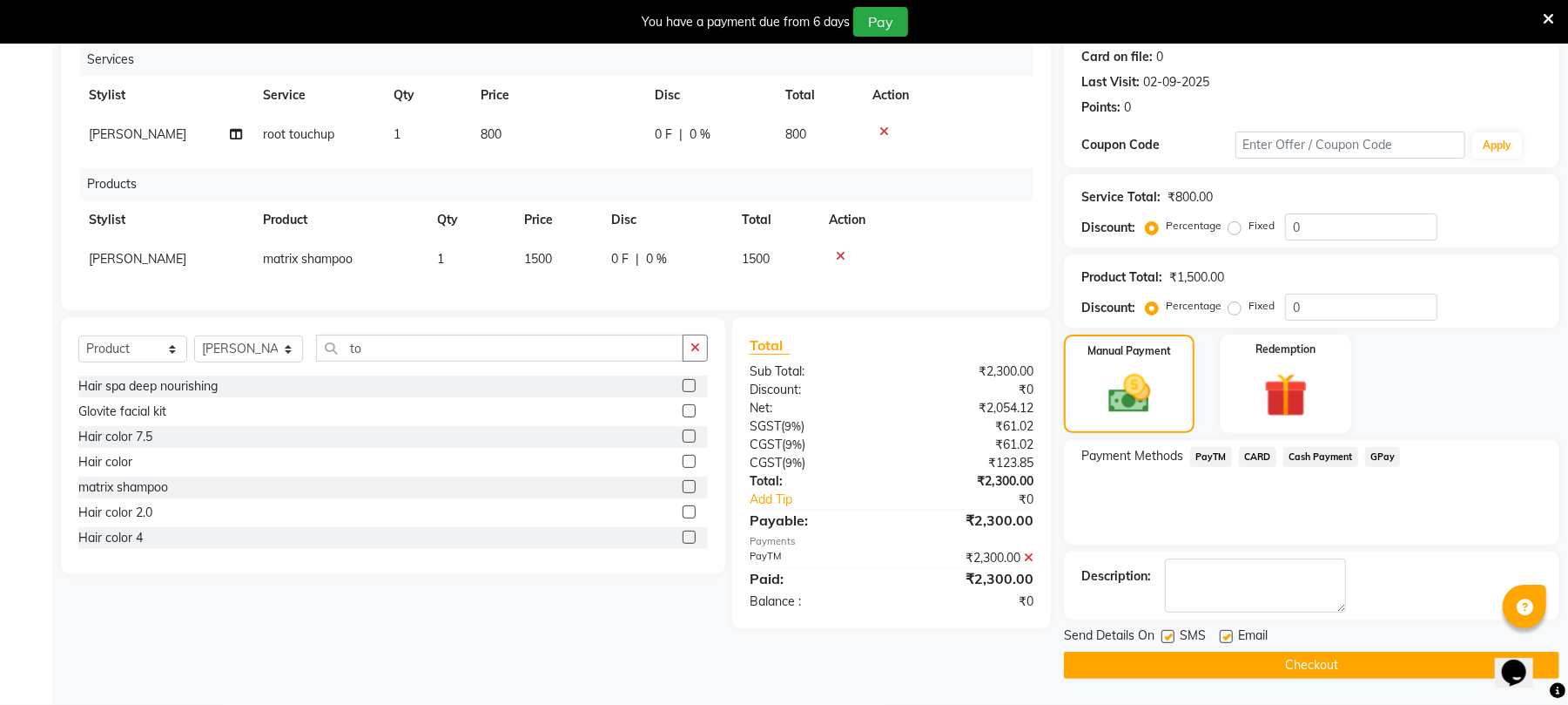
click at [1332, 663] on button "Checkout" at bounding box center [1312, 666] width 496 height 27
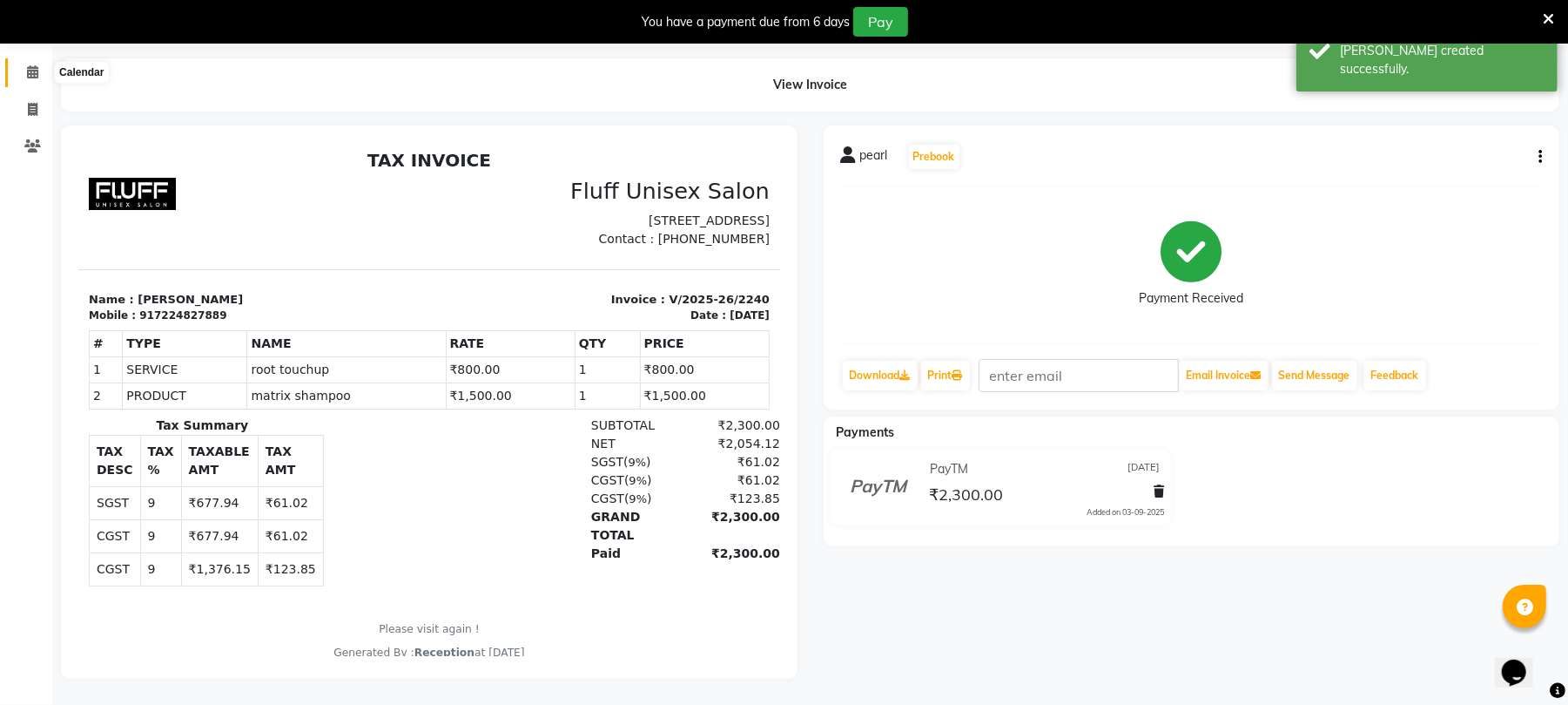
click at [31, 66] on icon at bounding box center [33, 72] width 12 height 13
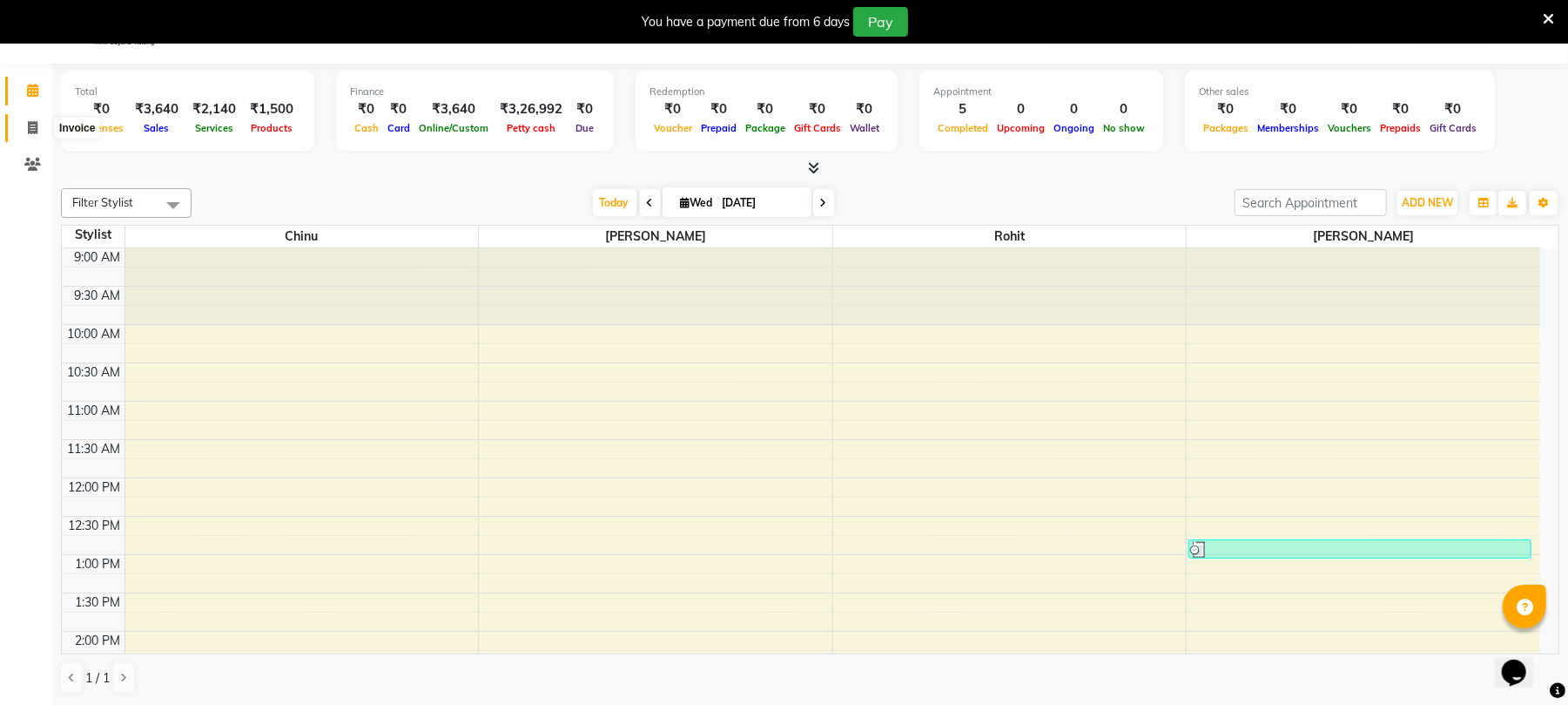
click at [28, 123] on icon at bounding box center [32, 126] width 10 height 13
select select "service"
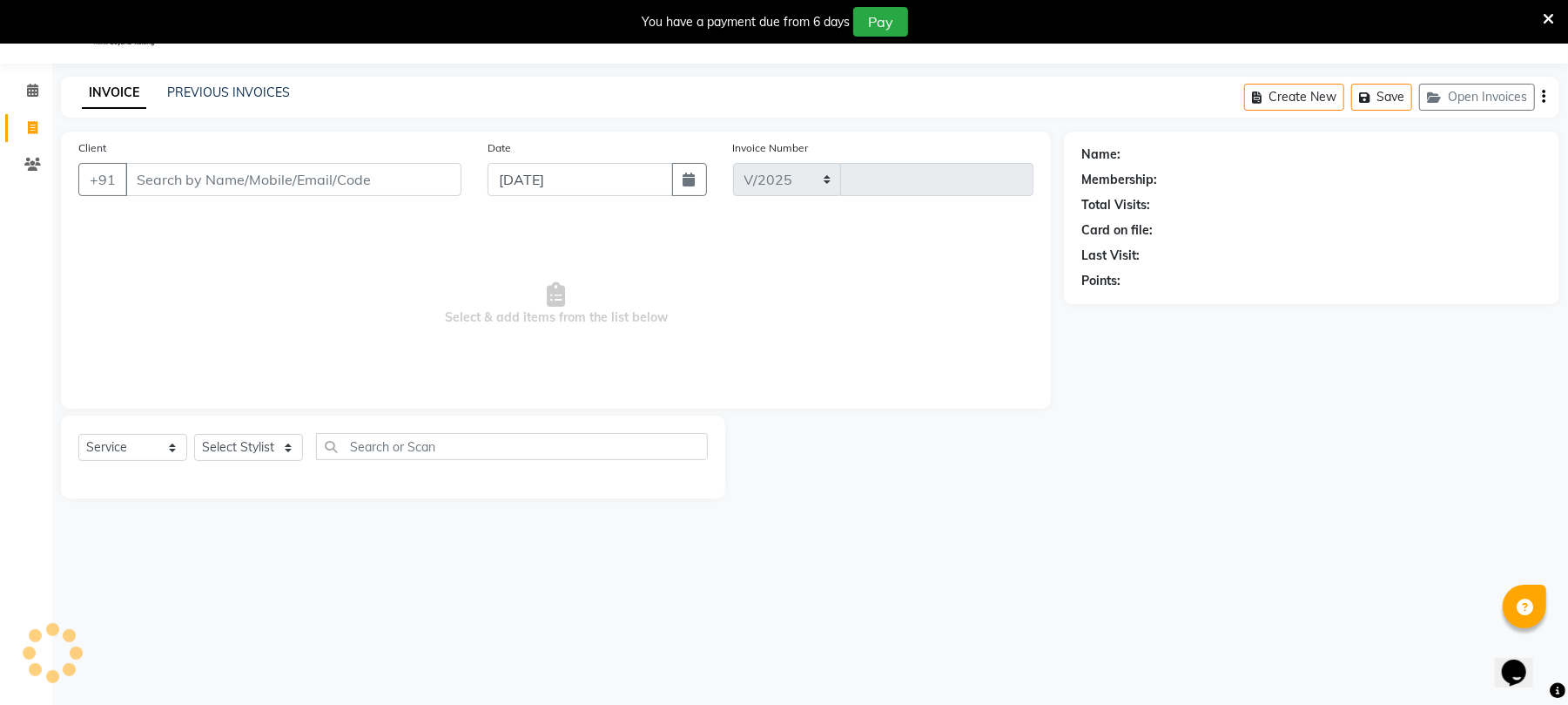
select select "32"
type input "2241"
click at [356, 188] on input "Client" at bounding box center [293, 179] width 336 height 33
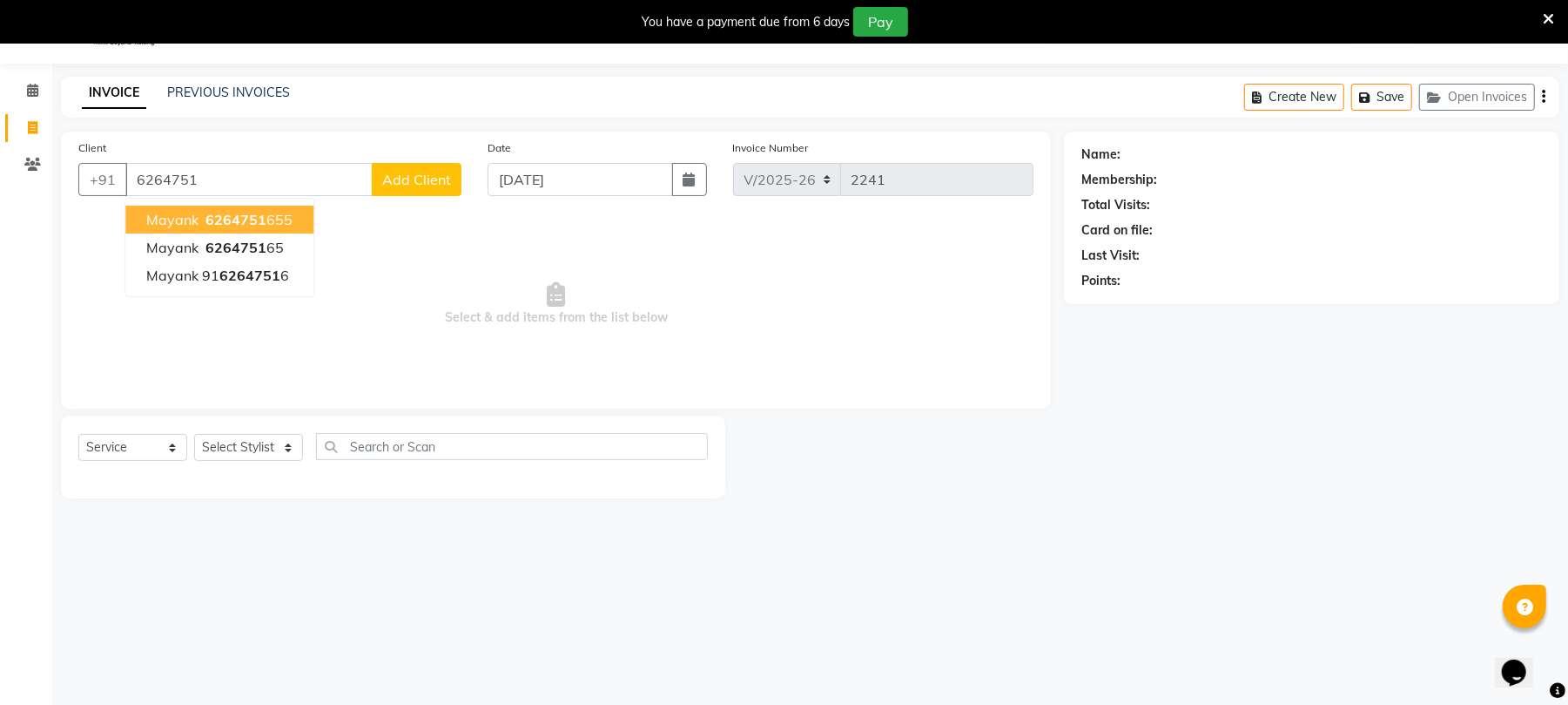
click at [280, 221] on ngb-highlight "6264751 655" at bounding box center [247, 220] width 90 height 18
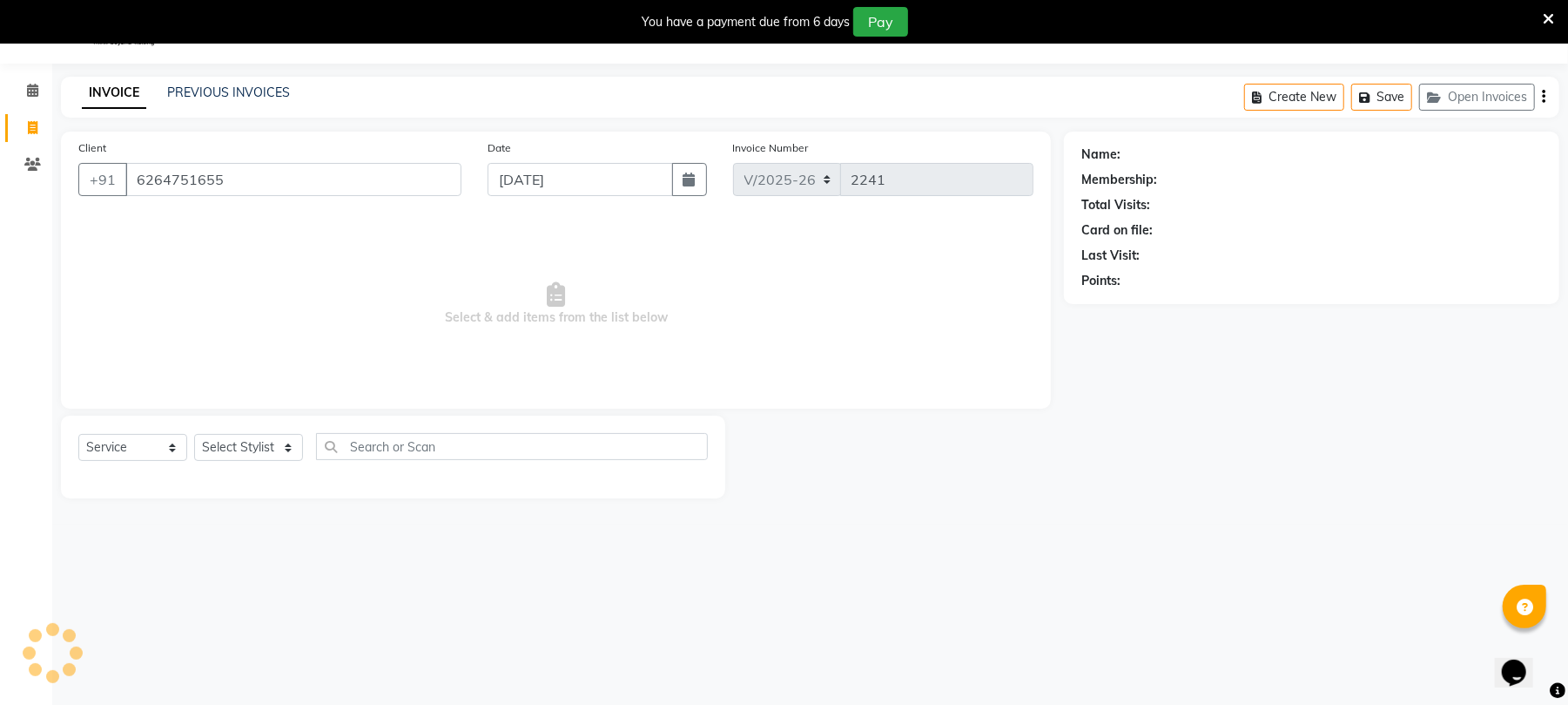
type input "6264751655"
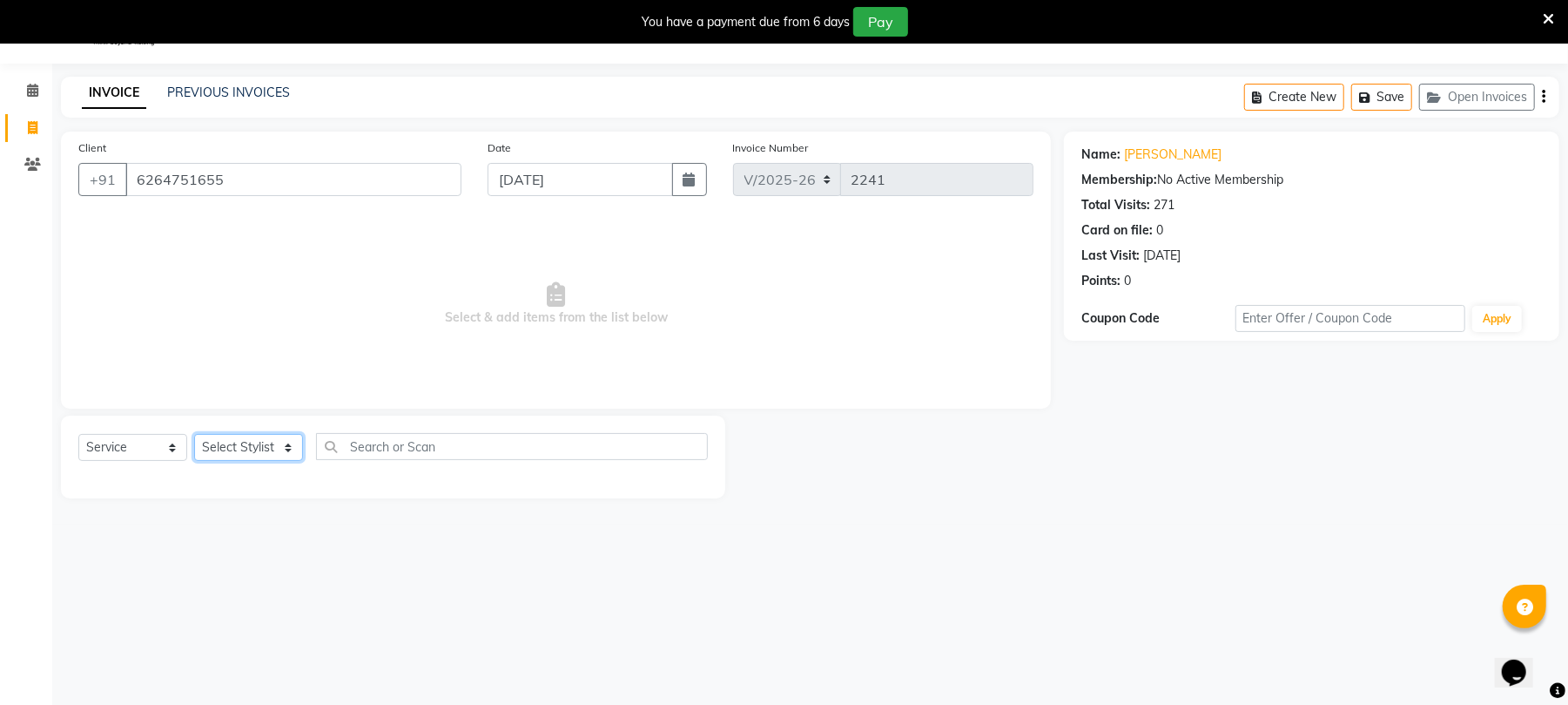
click at [242, 435] on select "Select Stylist Chinu [PERSON_NAME] Reception Rohit" at bounding box center [248, 447] width 109 height 27
select select "43283"
click at [194, 433] on select "Select Stylist Chinu [PERSON_NAME] Reception Rohit" at bounding box center [248, 447] width 109 height 27
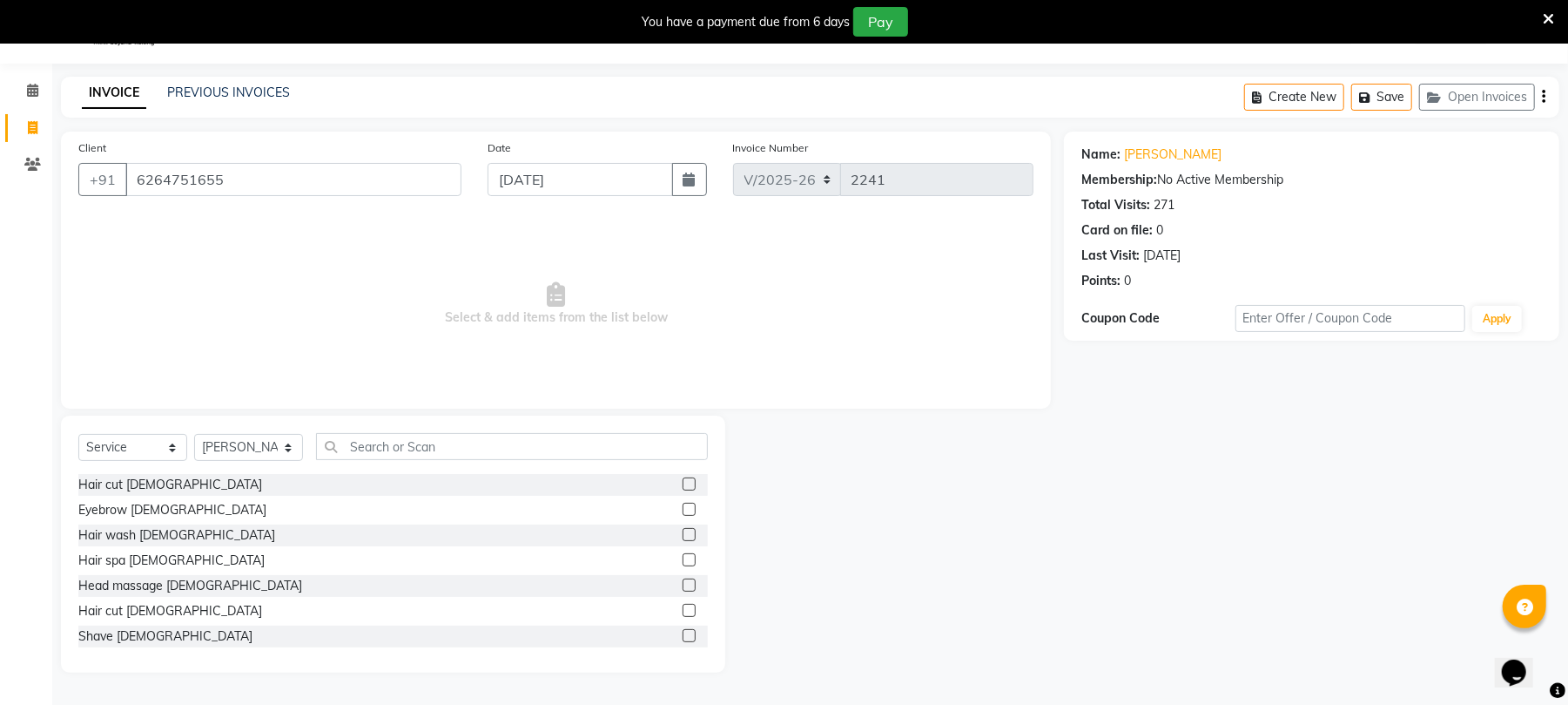
click at [683, 634] on label at bounding box center [689, 634] width 13 height 13
click at [683, 634] on input "checkbox" at bounding box center [689, 636] width 12 height 12
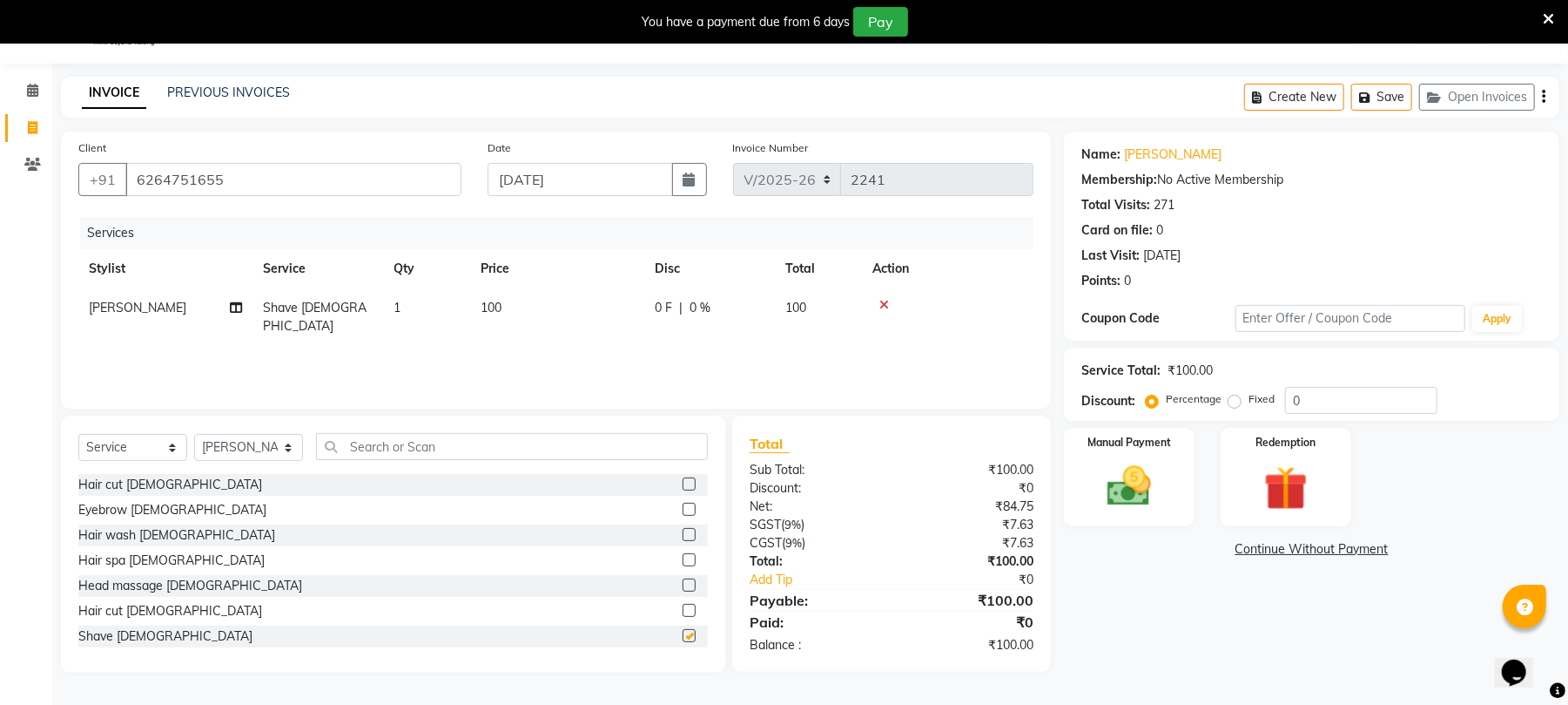
checkbox input "false"
click at [1141, 472] on img at bounding box center [1129, 486] width 74 height 53
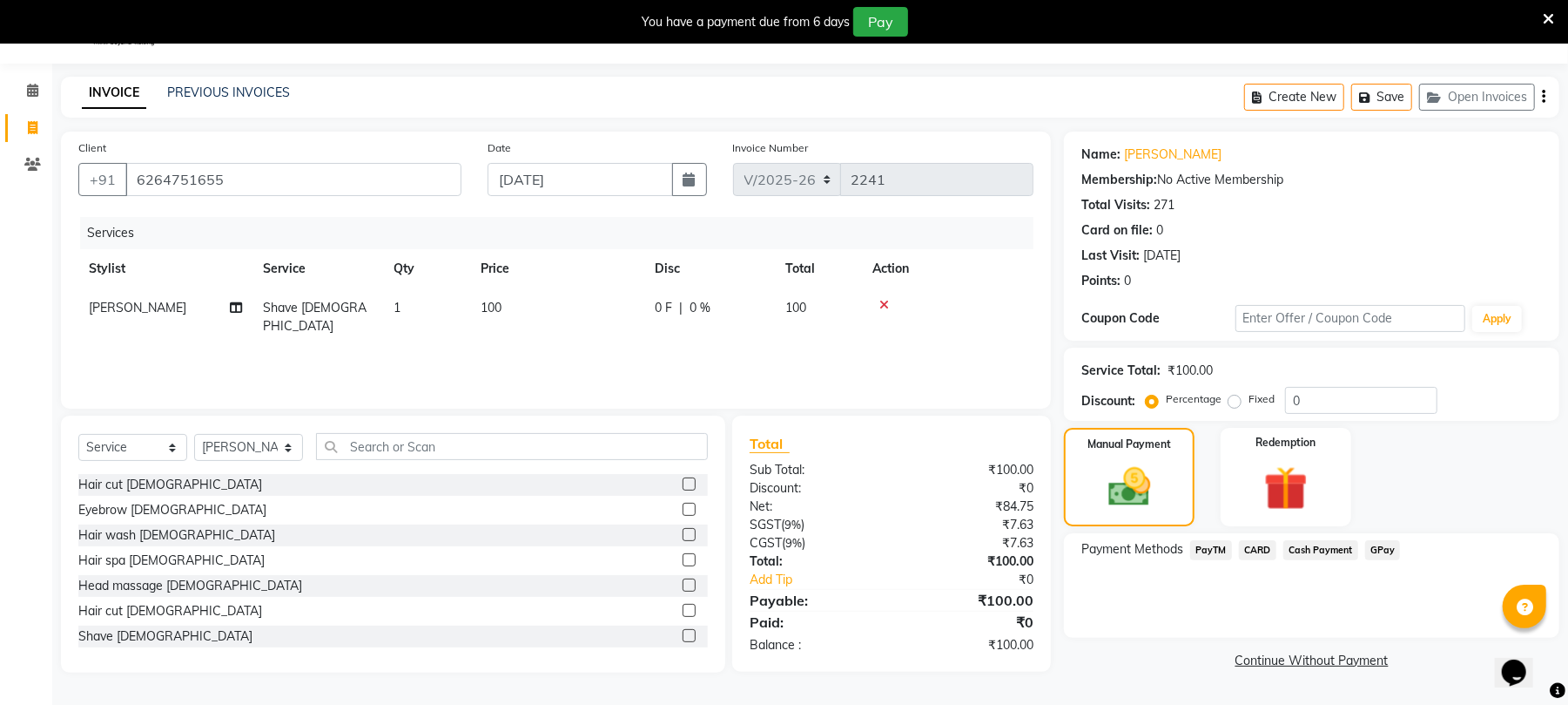
click at [1346, 552] on span "Cash Payment" at bounding box center [1321, 550] width 74 height 20
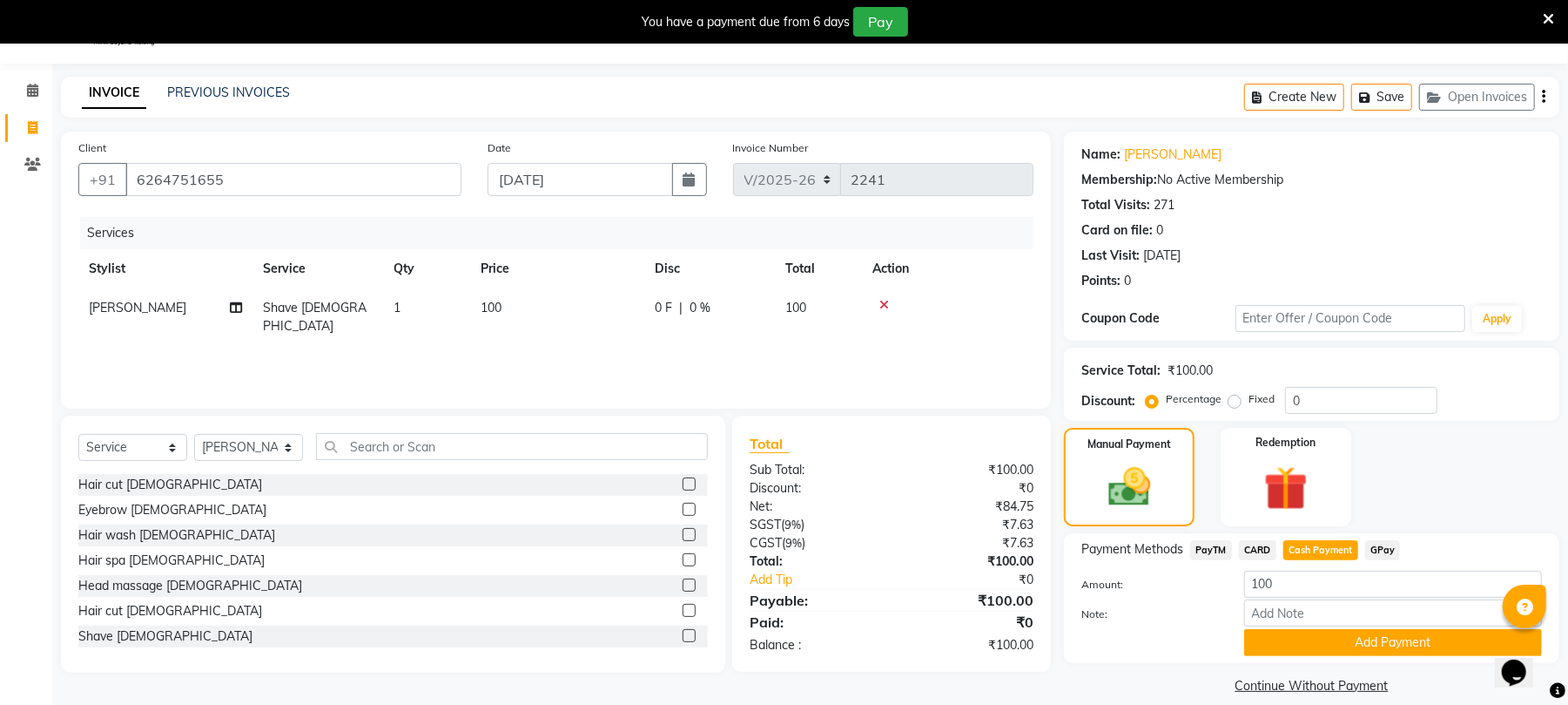
scroll to position [65, 0]
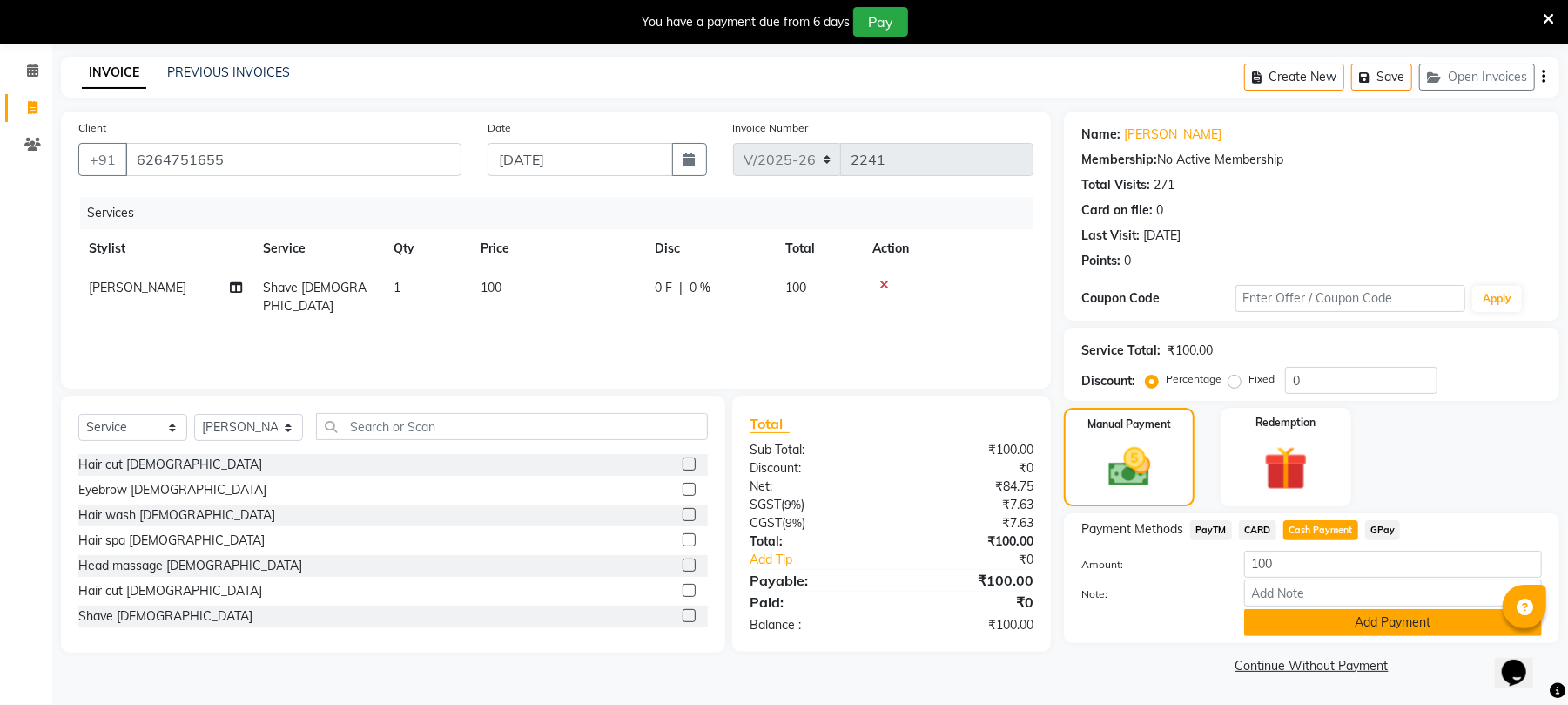
click at [1362, 621] on button "Add Payment" at bounding box center [1394, 623] width 298 height 27
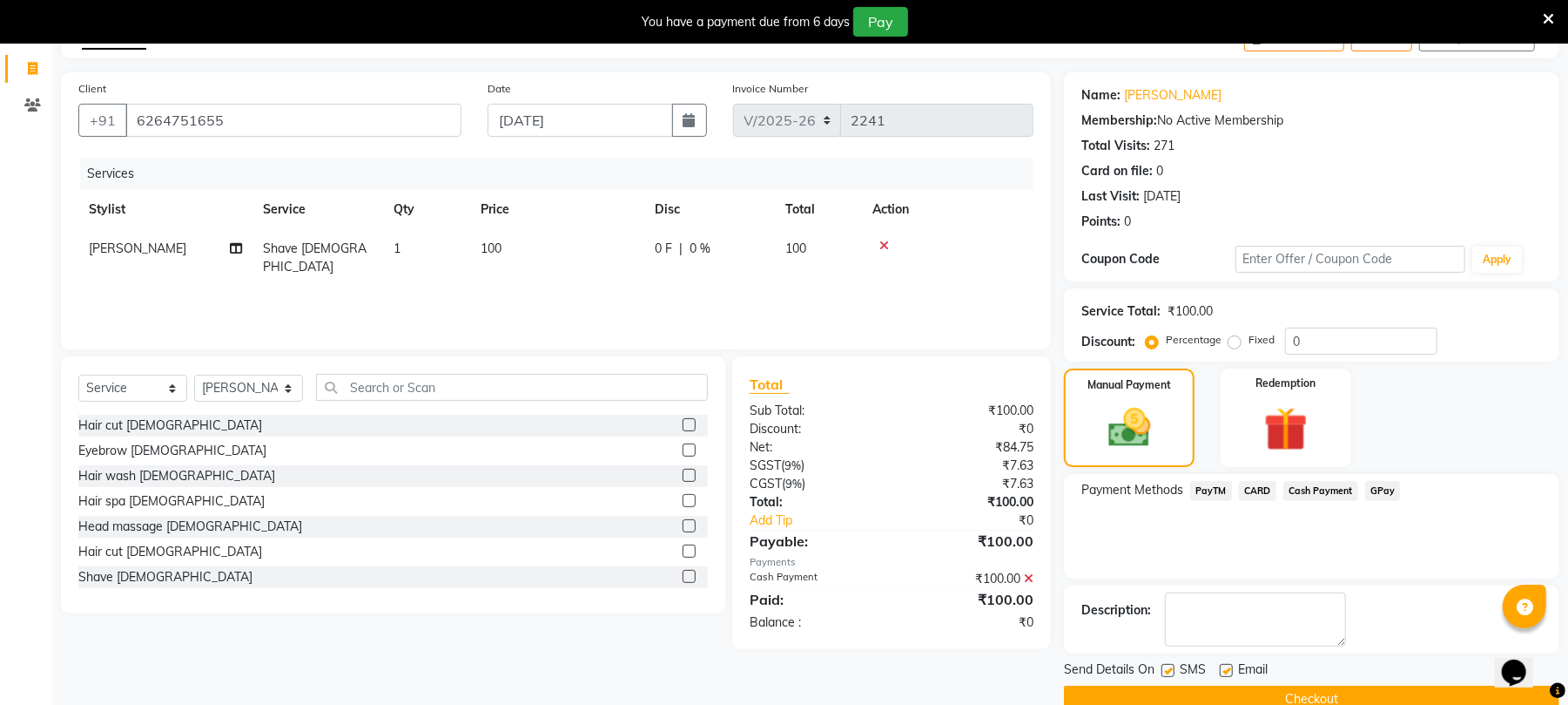
scroll to position [132, 0]
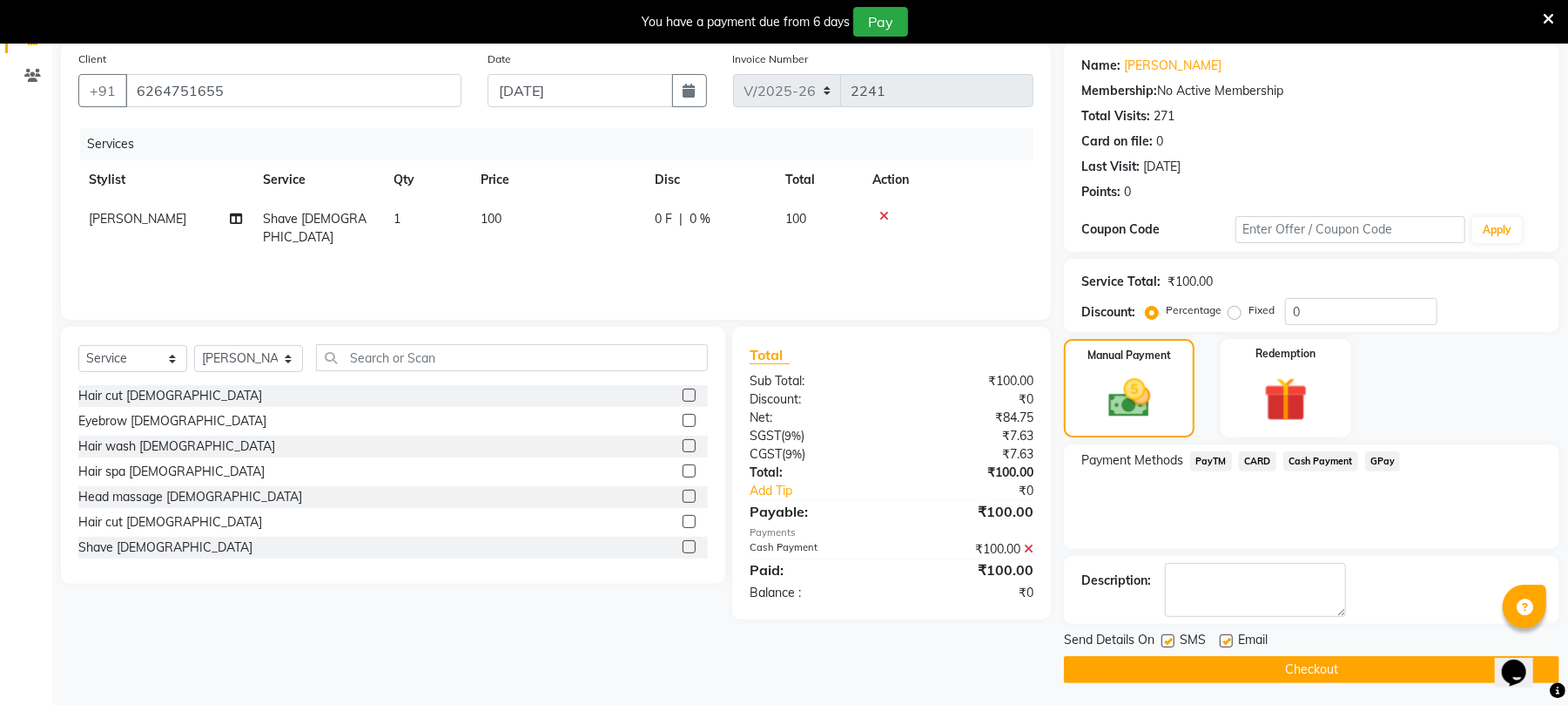
click at [1276, 676] on button "Checkout" at bounding box center [1312, 670] width 496 height 27
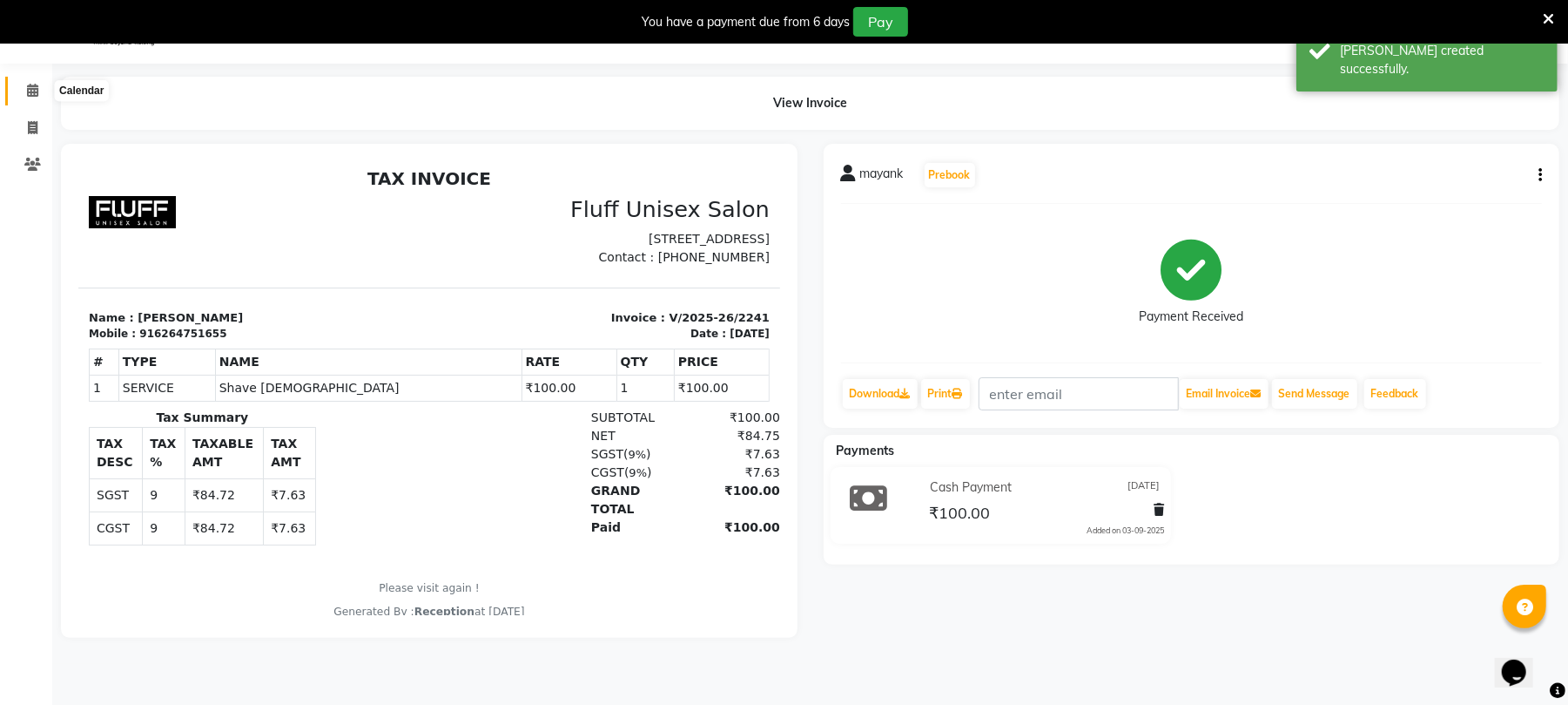
click at [27, 87] on icon at bounding box center [33, 89] width 12 height 13
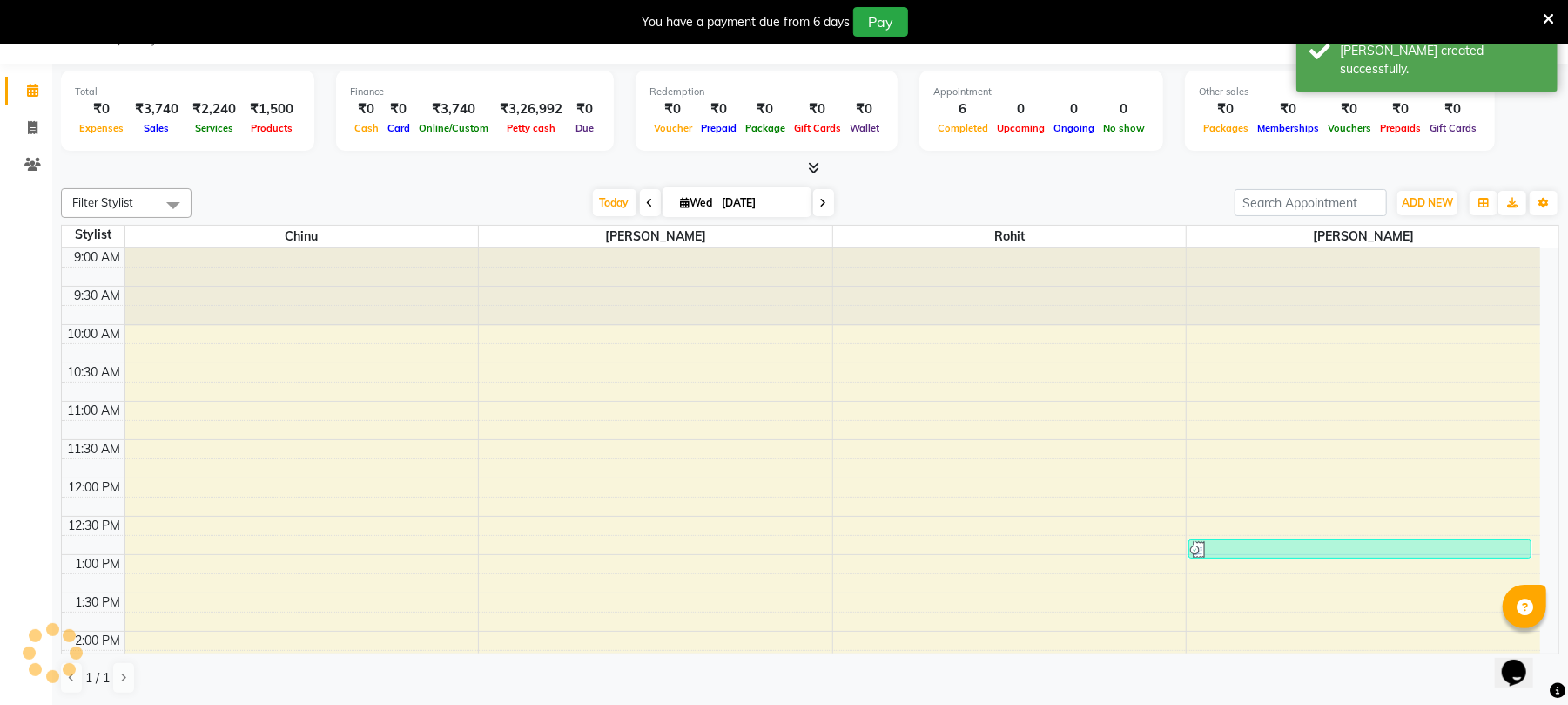
scroll to position [729, 0]
